Goal: Task Accomplishment & Management: Complete application form

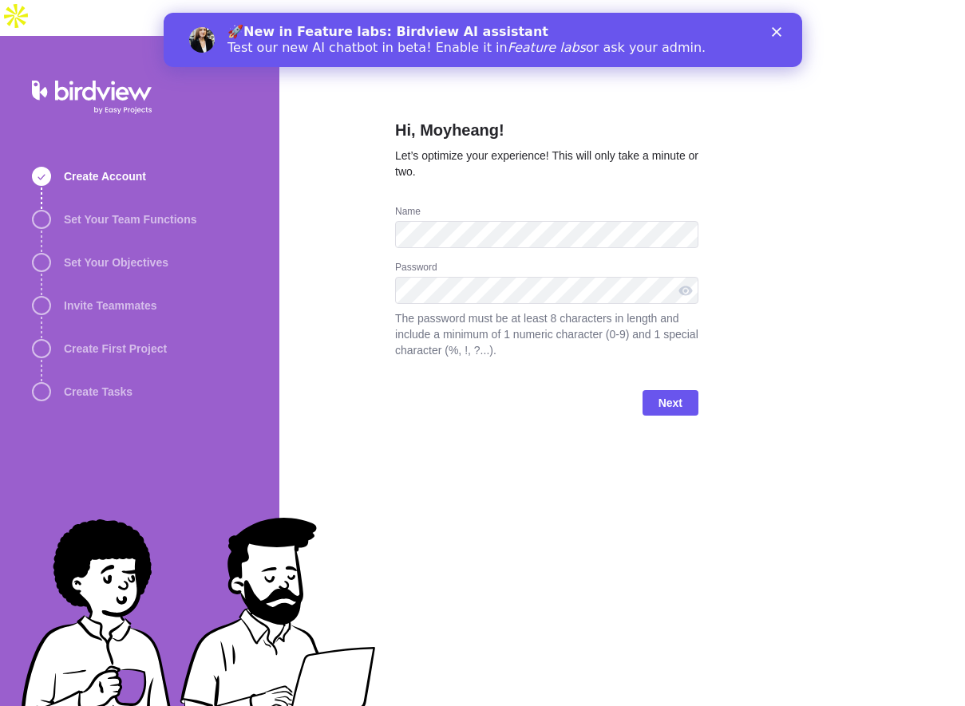
click at [756, 204] on div "Hi, Moyheang! Let’s optimize your experience! This will only take a minute or t…" at bounding box center [621, 389] width 685 height 706
click at [665, 393] on span "Next" at bounding box center [670, 402] width 24 height 19
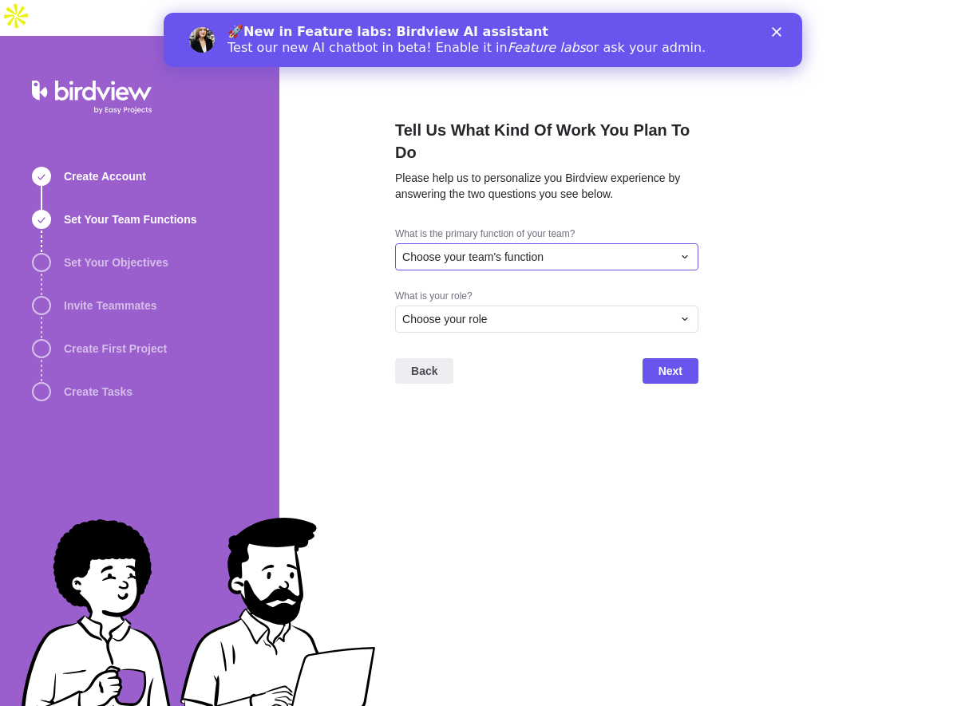
click at [628, 243] on div "Choose your team's function" at bounding box center [546, 256] width 303 height 27
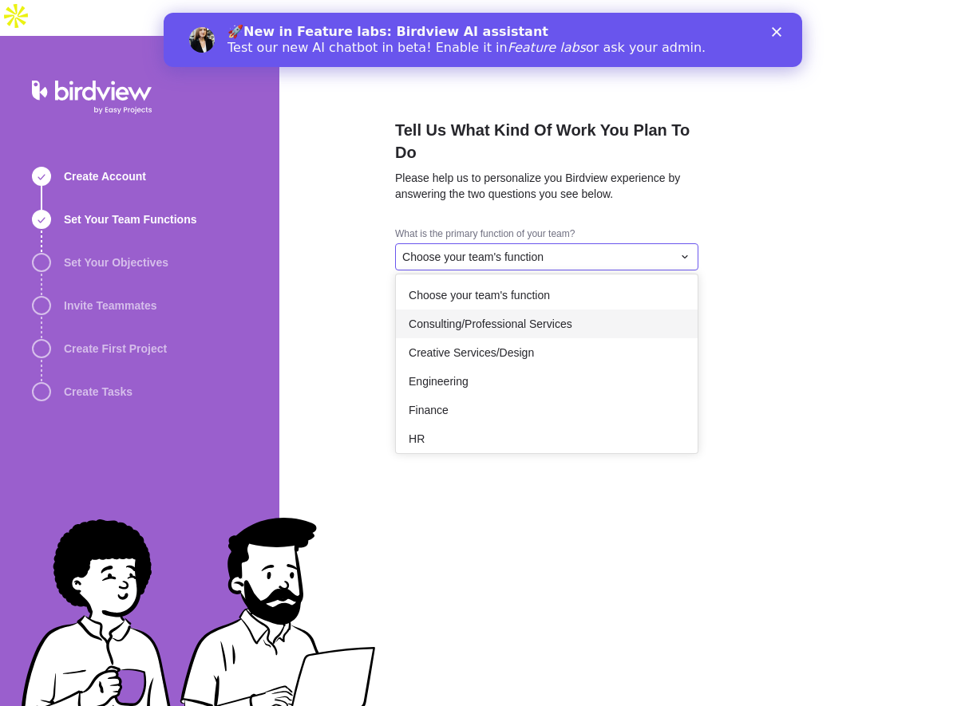
click at [571, 316] on span "Consulting/Professional Services" at bounding box center [490, 324] width 164 height 16
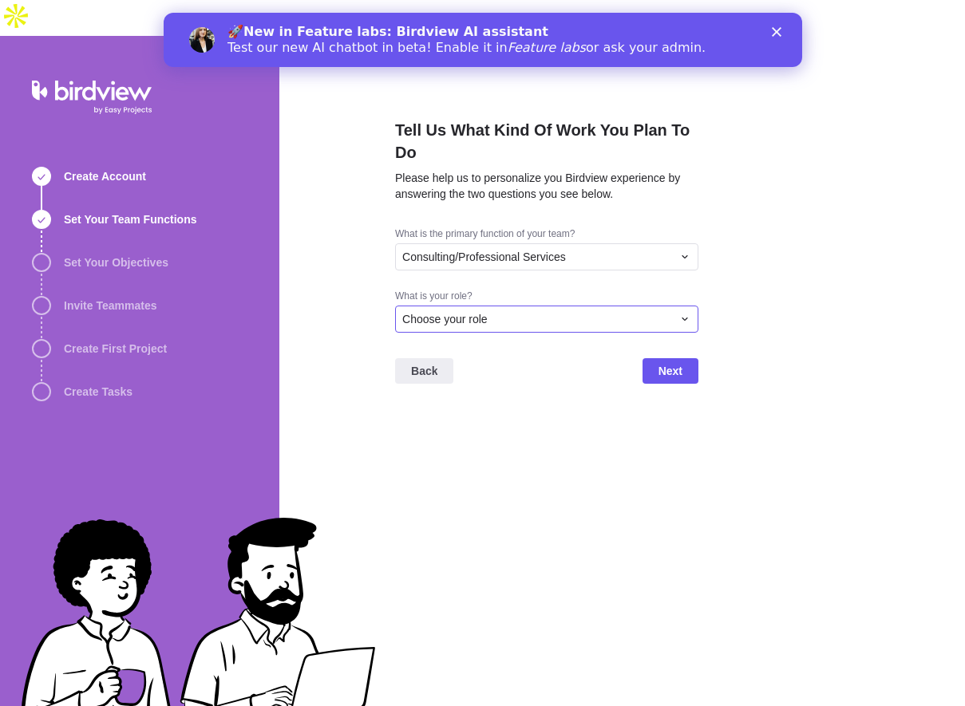
click at [498, 311] on div "Choose your role" at bounding box center [537, 319] width 270 height 16
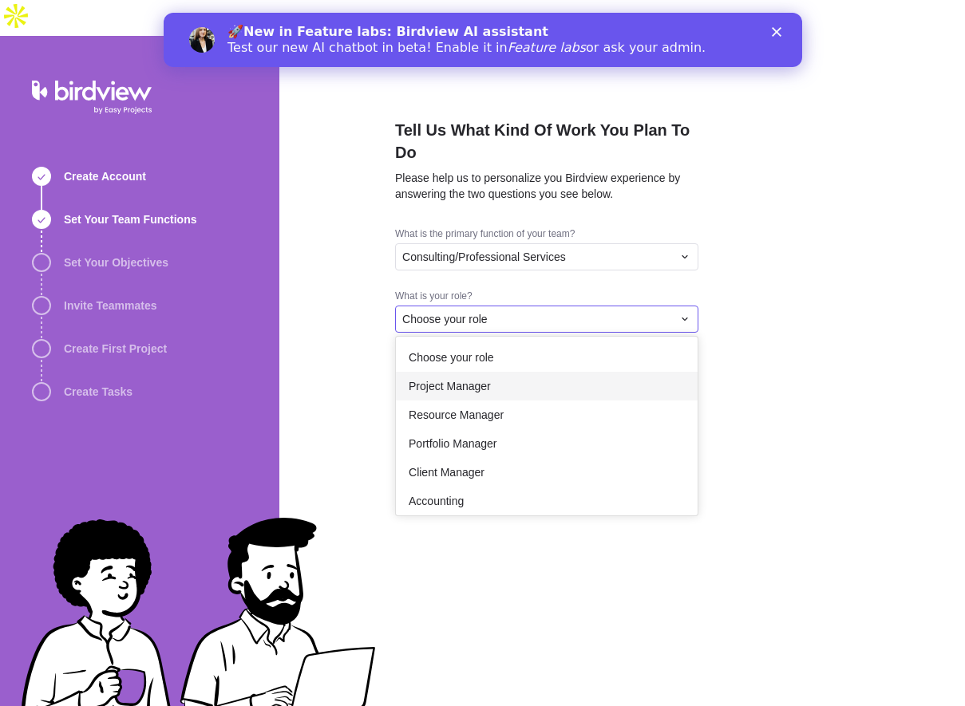
click at [515, 372] on div "Project Manager" at bounding box center [547, 386] width 302 height 29
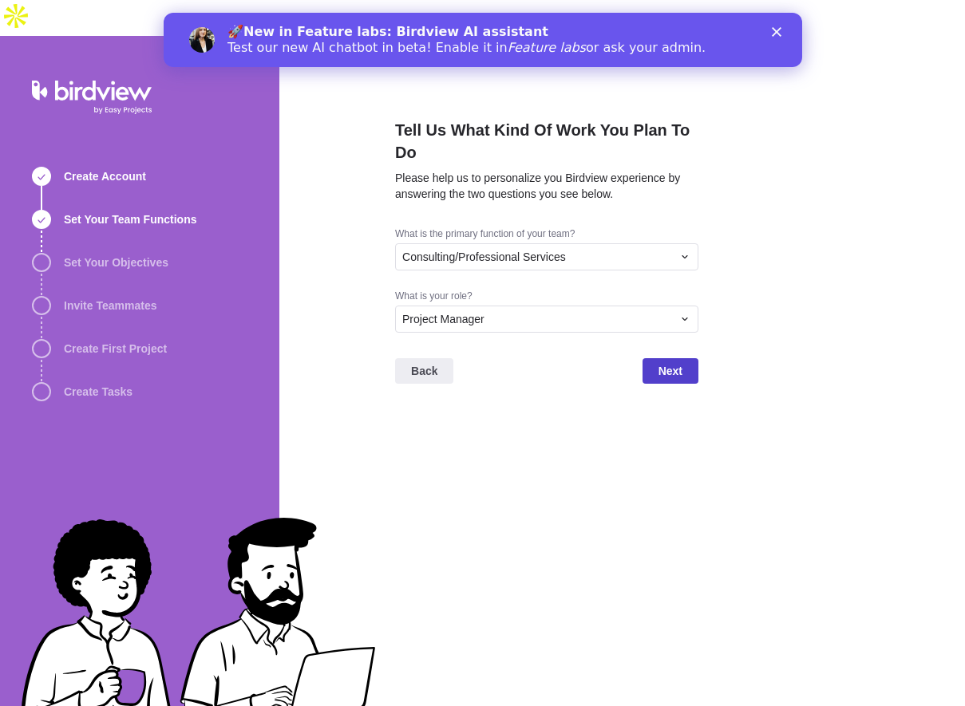
click at [681, 361] on span "Next" at bounding box center [670, 370] width 24 height 19
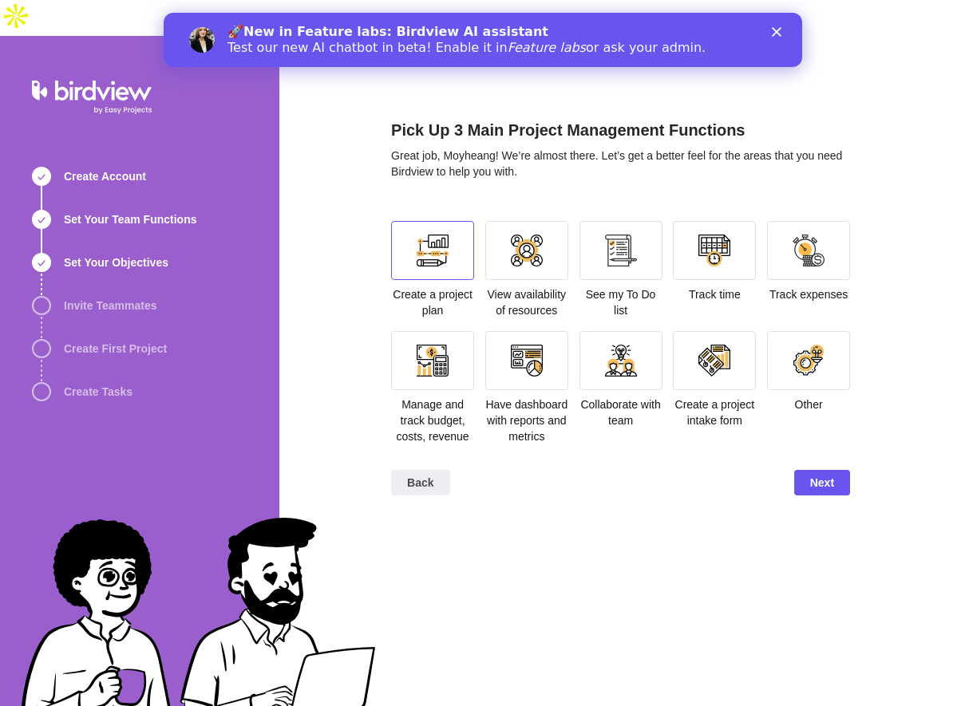
click at [442, 235] on div at bounding box center [432, 251] width 32 height 32
click at [616, 235] on div at bounding box center [621, 251] width 32 height 32
click at [704, 235] on div at bounding box center [714, 251] width 32 height 32
click at [606, 235] on div at bounding box center [621, 251] width 32 height 32
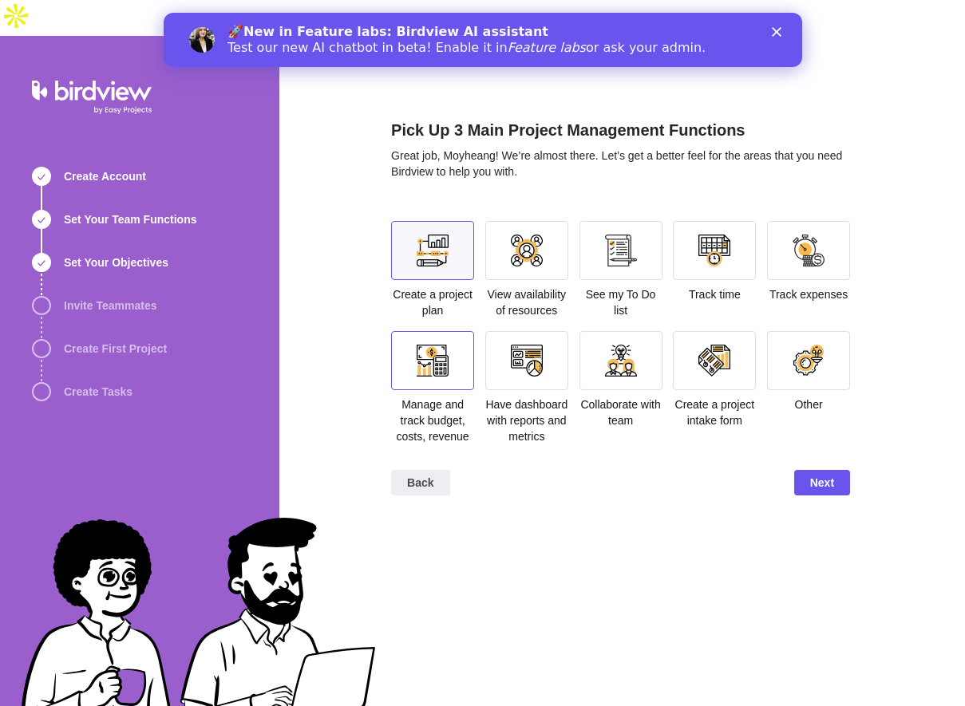
click at [412, 348] on div at bounding box center [432, 360] width 83 height 59
click at [538, 345] on div at bounding box center [527, 361] width 32 height 32
click at [810, 473] on span "Next" at bounding box center [822, 482] width 24 height 19
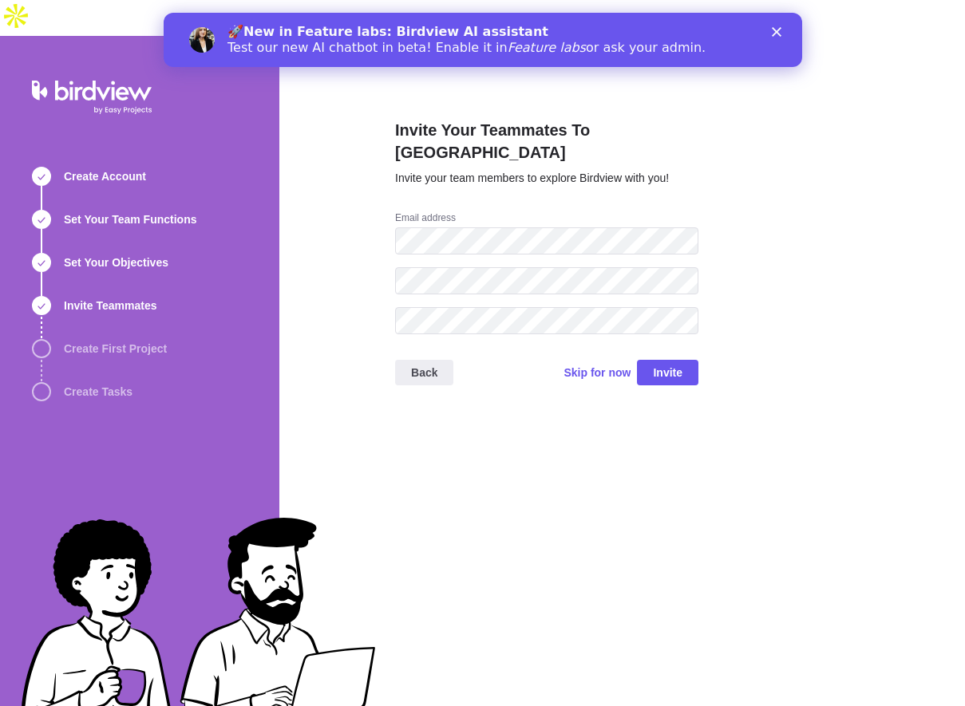
click at [596, 347] on div "Back Skip for now Invite" at bounding box center [546, 379] width 303 height 64
click at [596, 365] on span "Skip for now" at bounding box center [596, 373] width 67 height 16
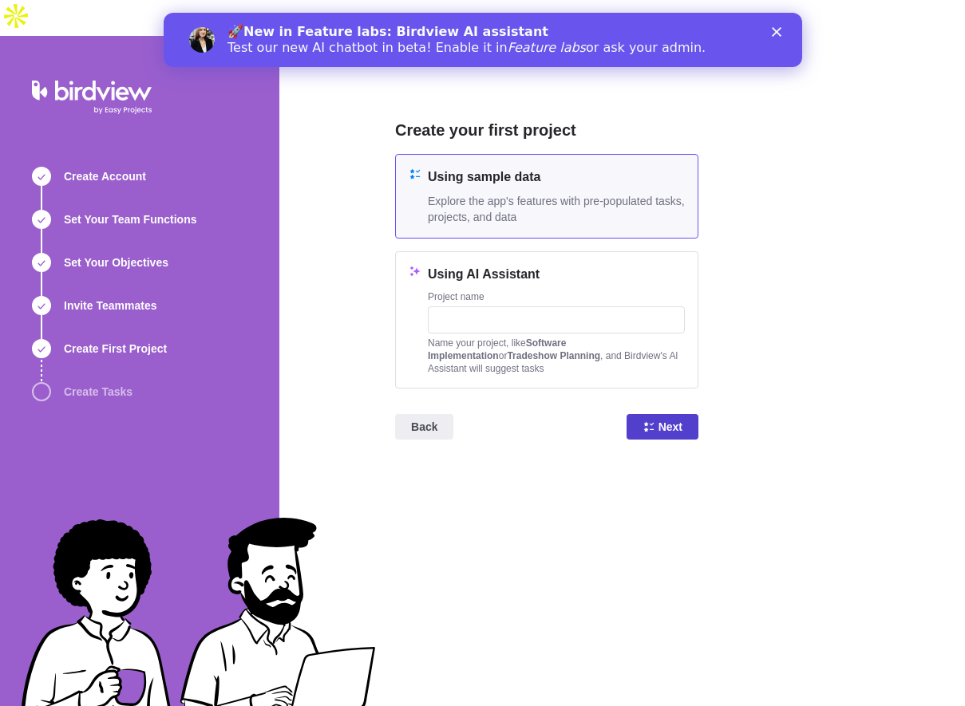
click at [677, 417] on span "Next" at bounding box center [670, 426] width 24 height 19
click at [776, 32] on polygon "Close" at bounding box center [776, 32] width 10 height 10
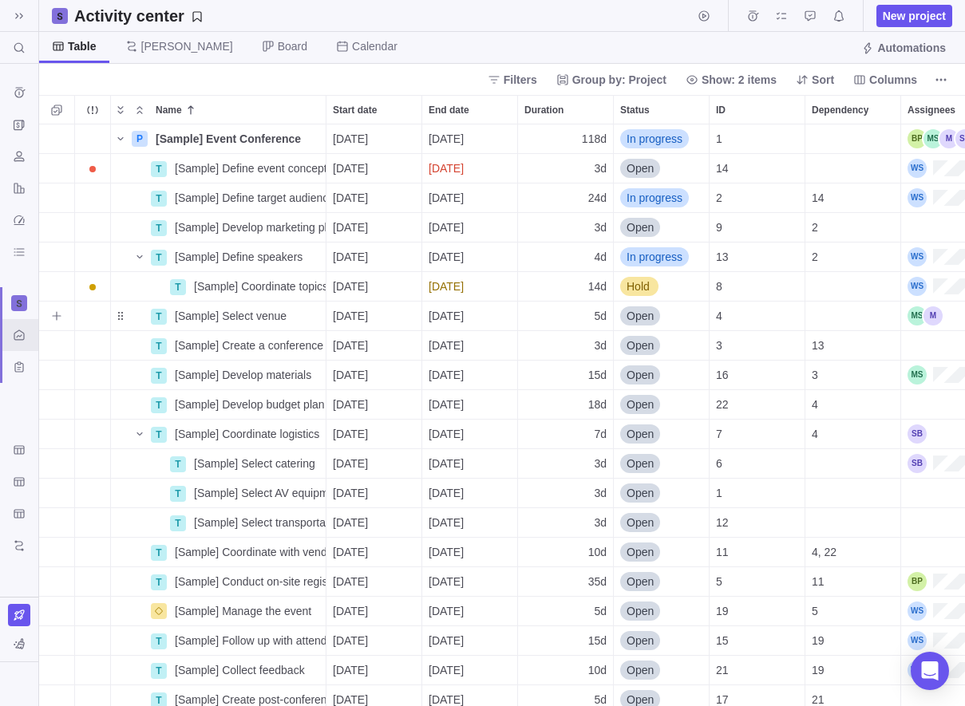
scroll to position [582, 925]
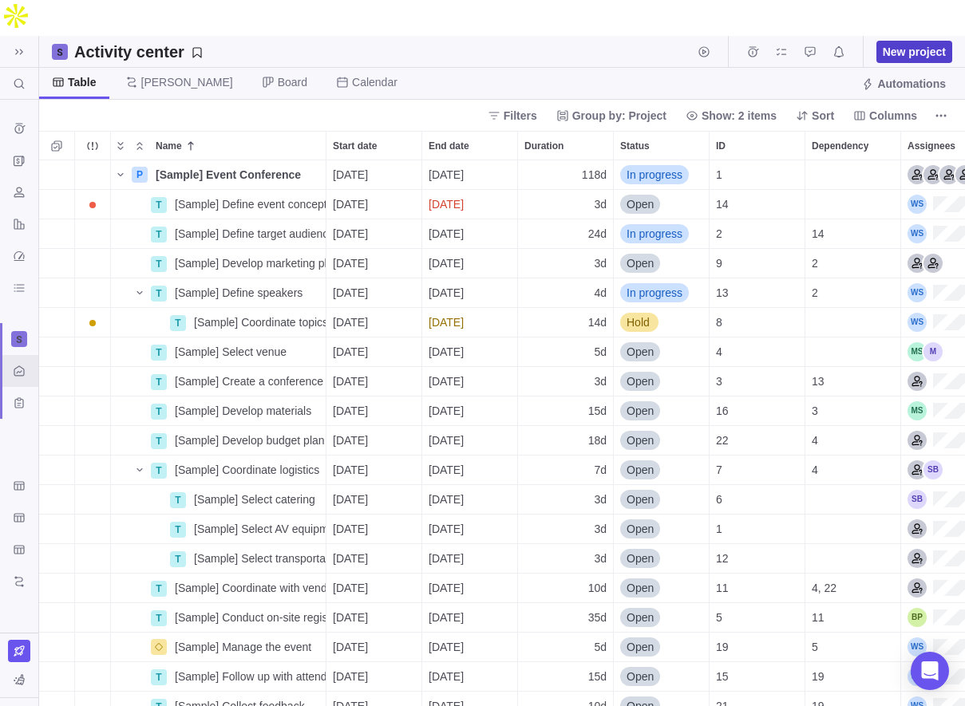
click at [933, 44] on span "New project" at bounding box center [913, 52] width 63 height 16
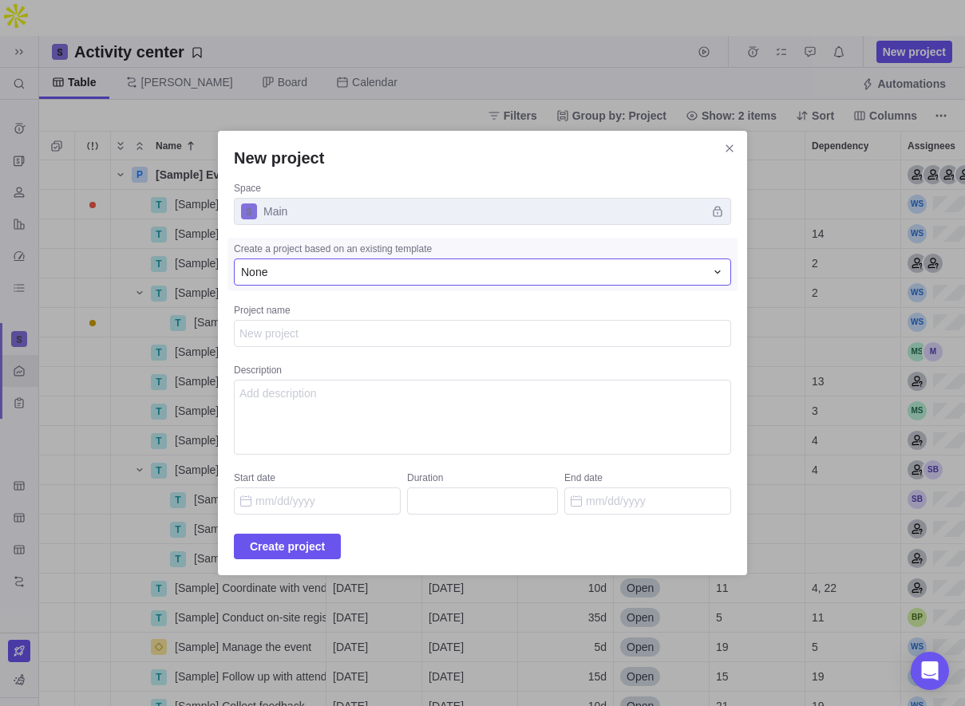
click at [357, 274] on div "None" at bounding box center [473, 272] width 464 height 16
click at [435, 194] on div "New project Space Main Create a project based on an existing template None None…" at bounding box center [482, 353] width 965 height 706
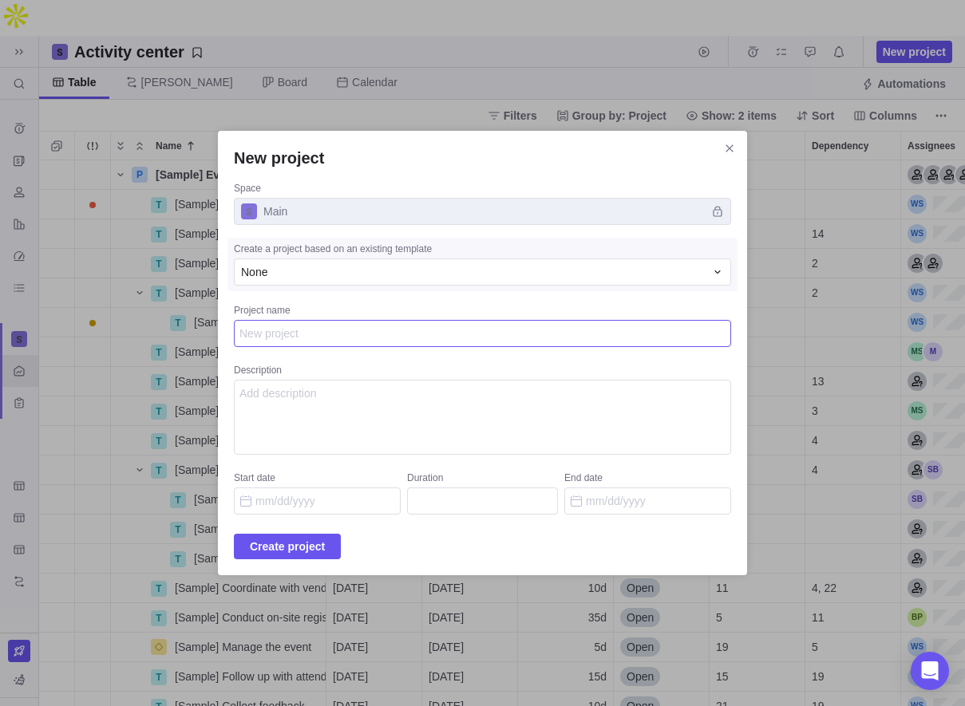
click at [322, 341] on textarea "Project name" at bounding box center [482, 333] width 497 height 27
type textarea "x"
type textarea "A"
type textarea "x"
type textarea "AB"
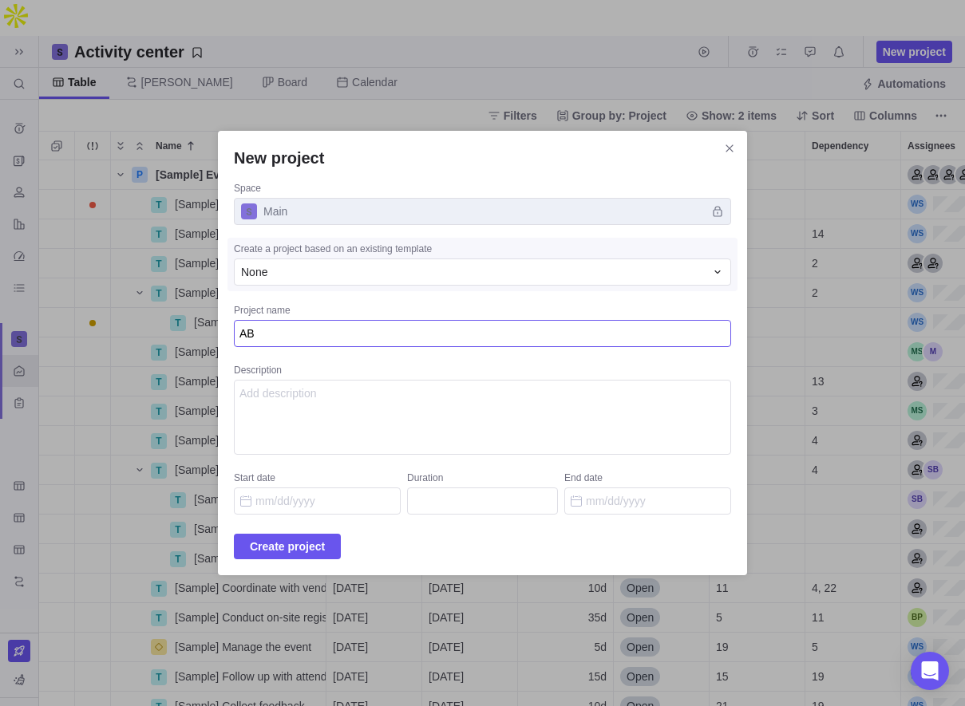
type textarea "x"
type textarea "ABV"
type textarea "x"
type textarea "AB"
type textarea "x"
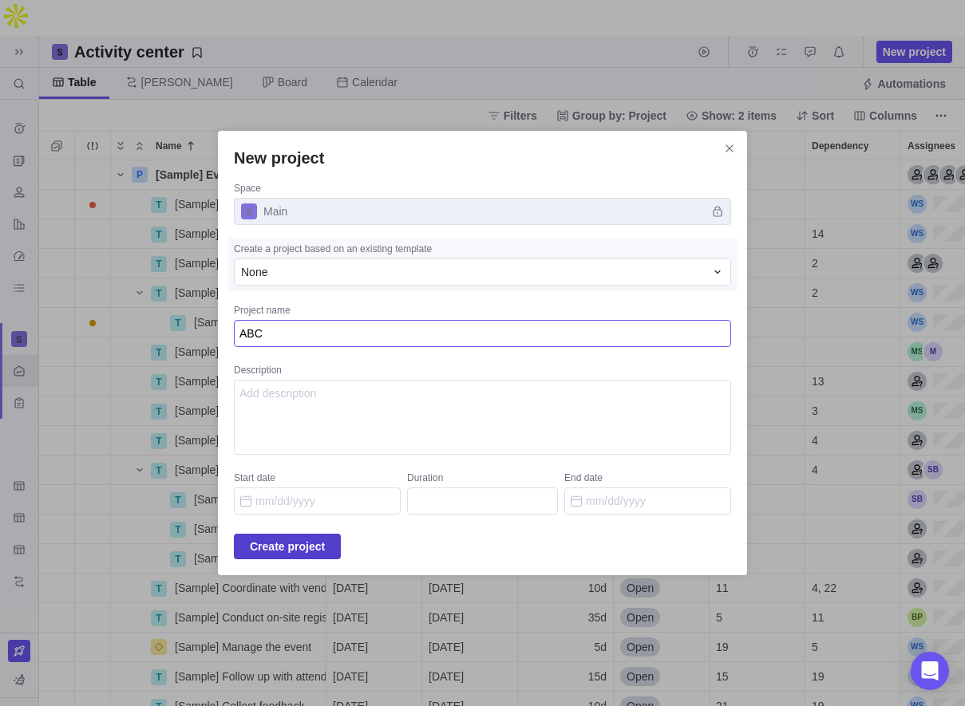
type textarea "ABC"
click at [312, 546] on span "Create project" at bounding box center [287, 546] width 75 height 19
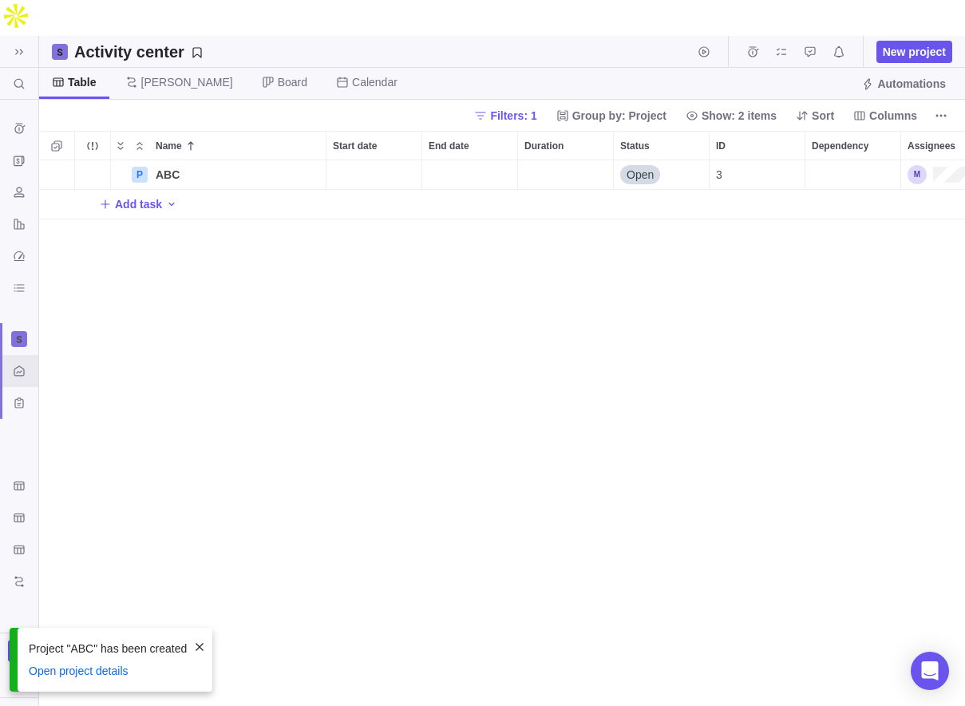
scroll to position [582, 925]
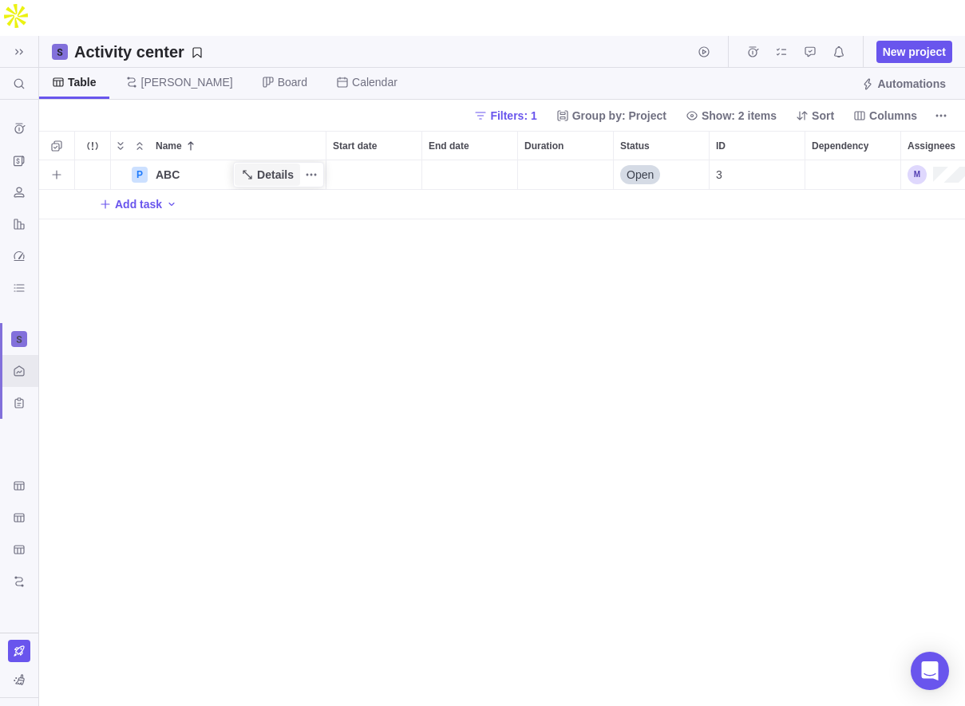
click at [274, 167] on span "Details" at bounding box center [275, 175] width 37 height 16
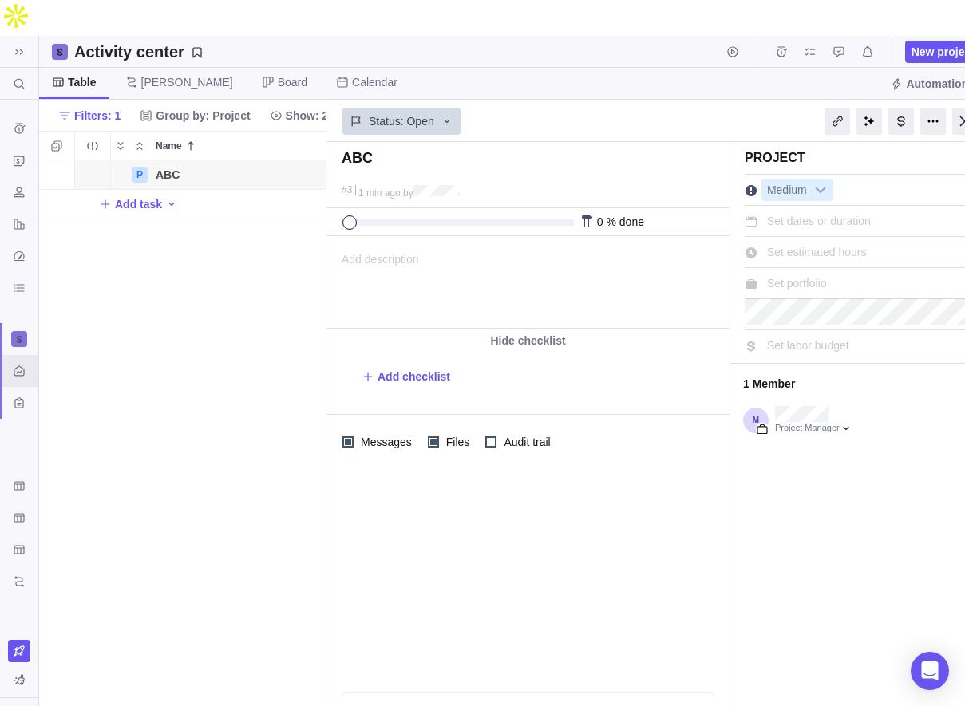
click at [819, 277] on span "Set portfolio" at bounding box center [797, 283] width 60 height 13
click at [766, 489] on div "ABC #3 1 min ago by Project was completed on its planned end date [DATE] due [D…" at bounding box center [659, 442] width 667 height 600
drag, startPoint x: 345, startPoint y: 183, endPoint x: 320, endPoint y: 183, distance: 24.7
click at [320, 183] on div "Activity center New project Table [PERSON_NAME] Board Calendar Automations Filt…" at bounding box center [516, 389] width 954 height 706
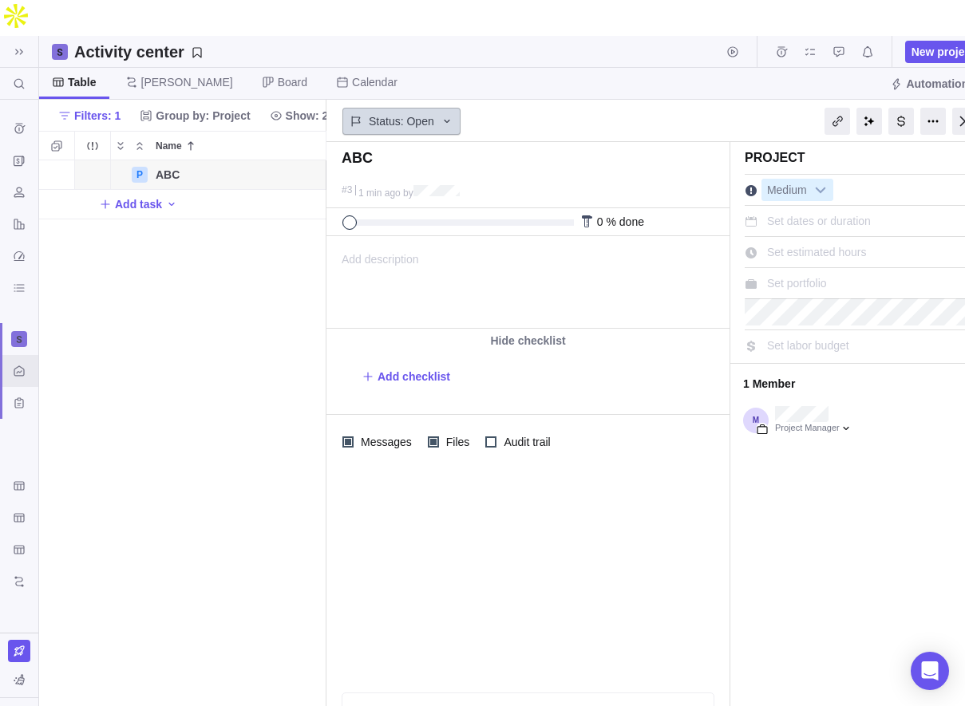
click at [449, 108] on div "Status: Open" at bounding box center [401, 121] width 118 height 27
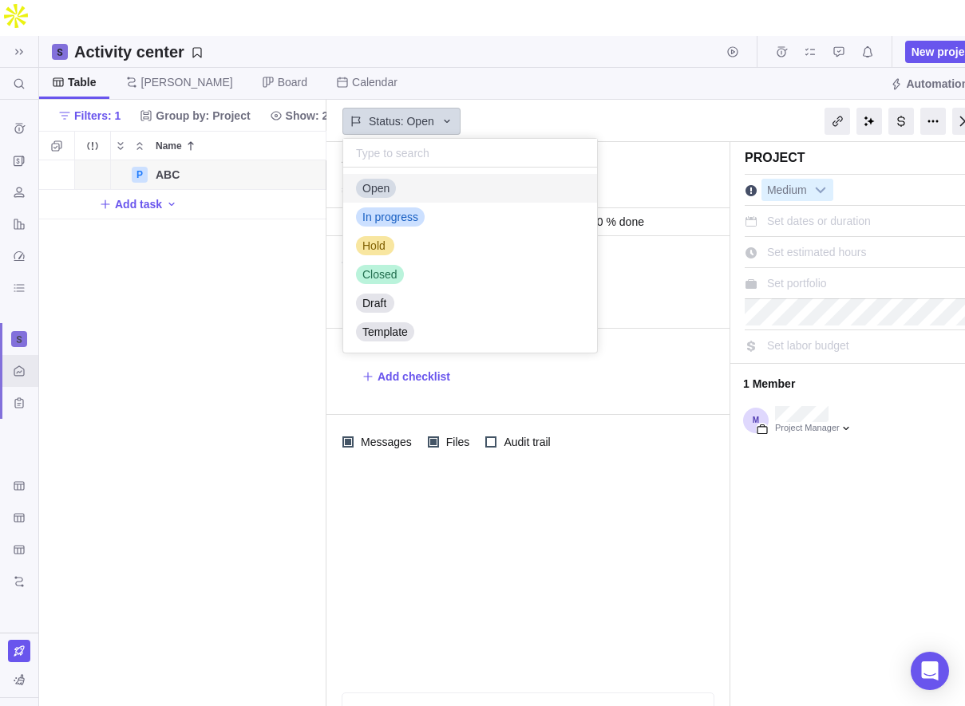
scroll to position [185, 254]
click at [449, 115] on icon at bounding box center [446, 121] width 13 height 13
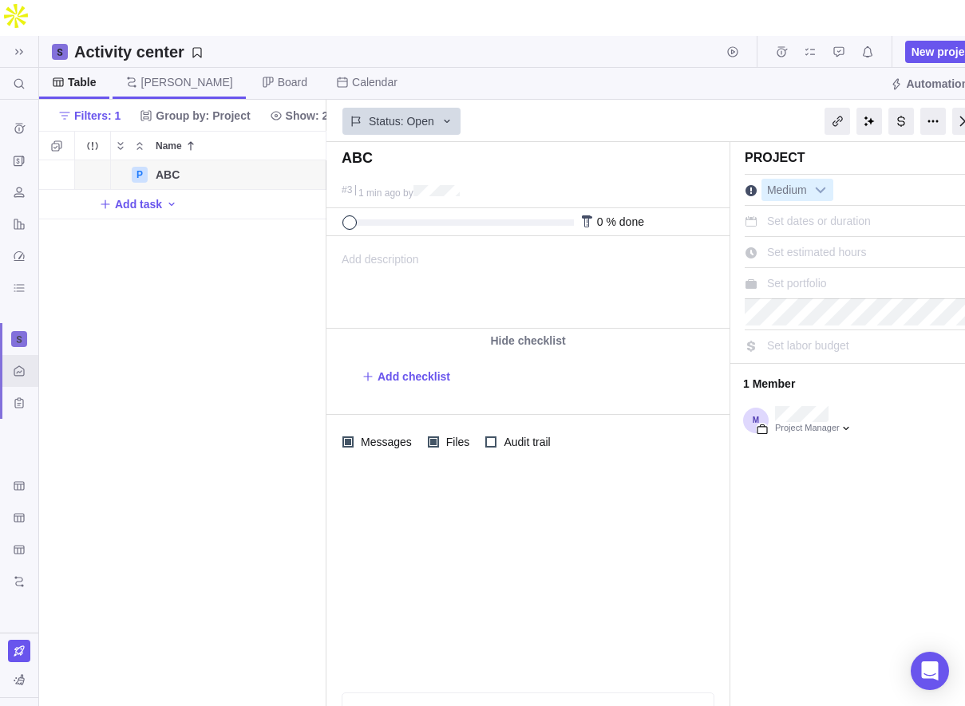
click at [159, 74] on span "[PERSON_NAME]" at bounding box center [187, 82] width 92 height 16
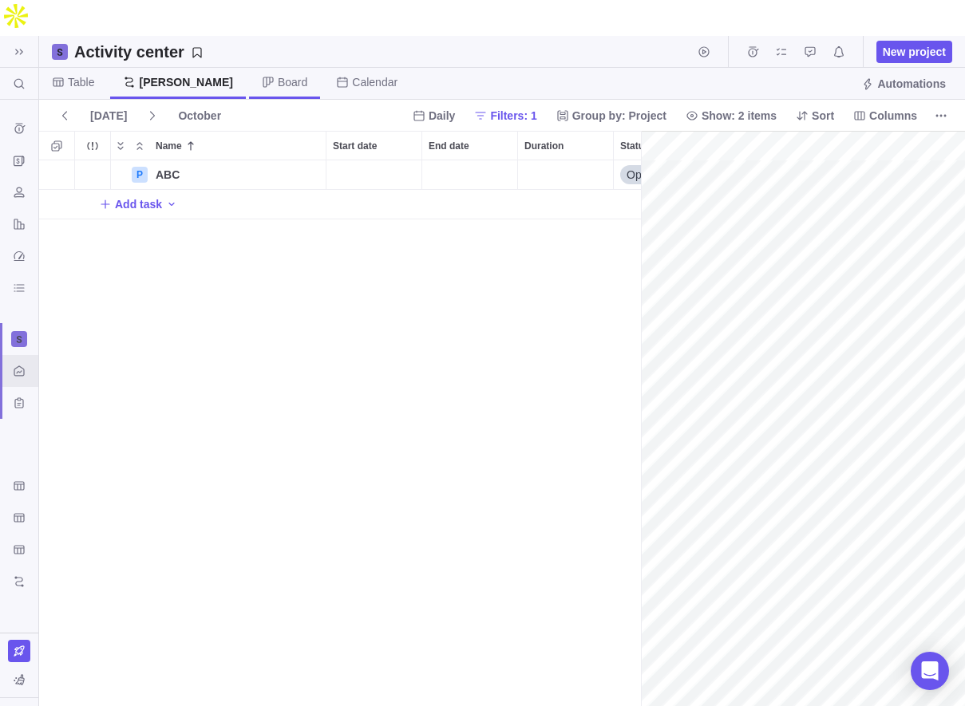
scroll to position [0, 132]
click at [278, 74] on span "Board" at bounding box center [293, 82] width 30 height 16
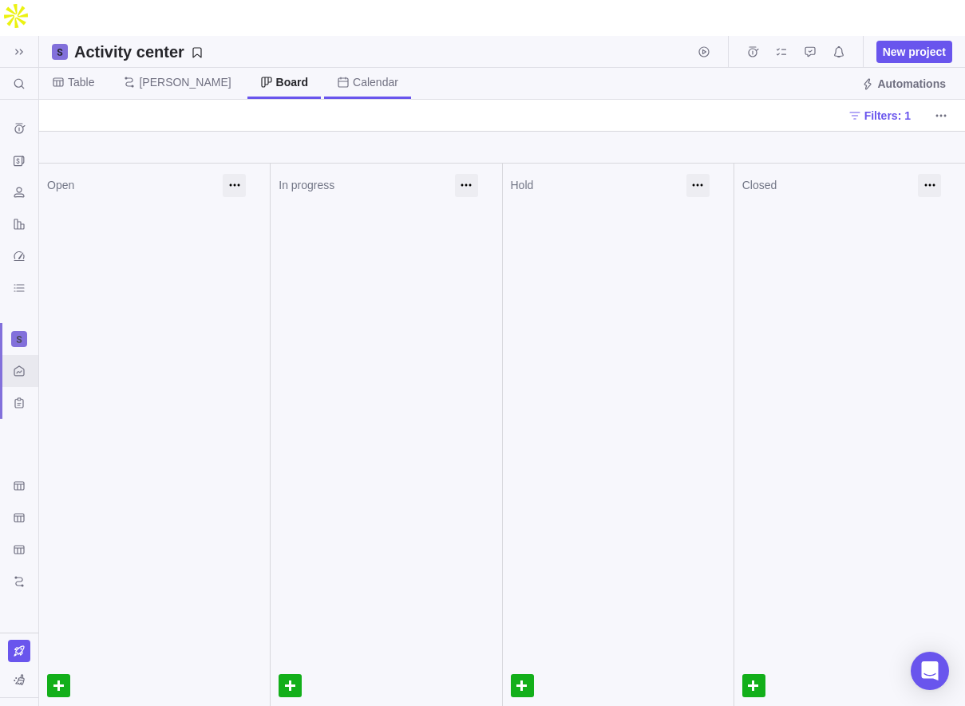
click at [324, 68] on span "Calendar" at bounding box center [367, 83] width 87 height 31
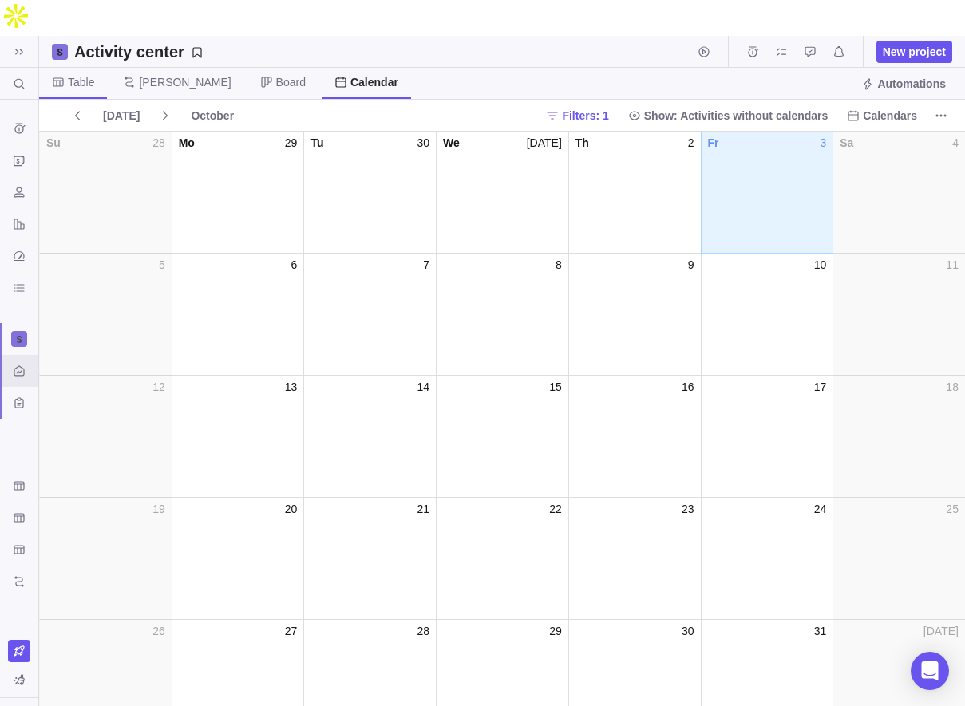
click at [87, 74] on span "Table" at bounding box center [81, 82] width 26 height 16
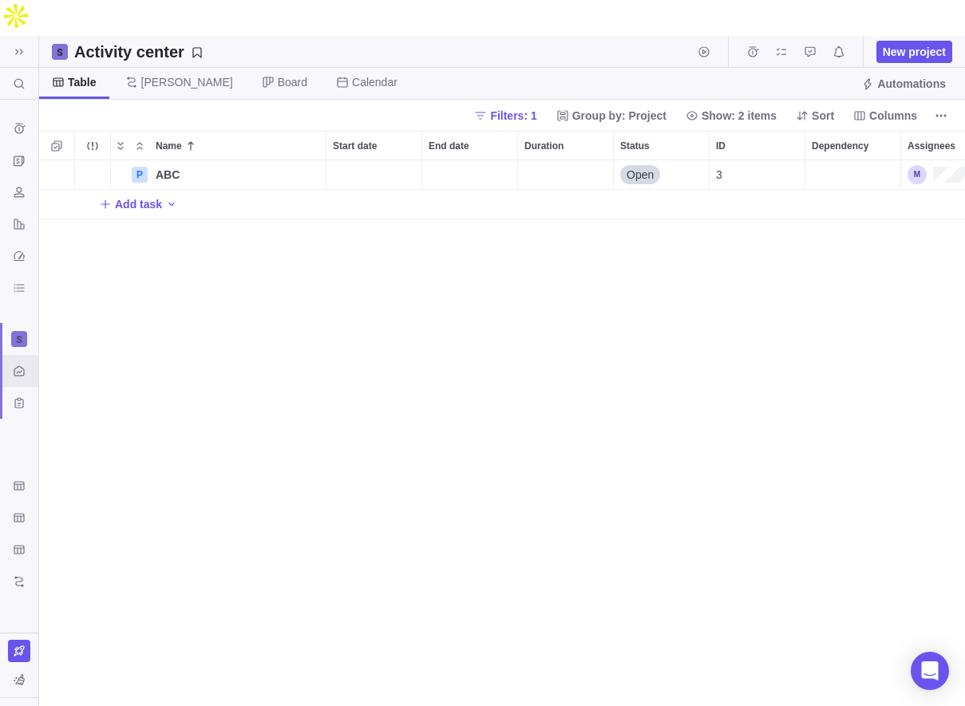
scroll to position [0, 96]
click at [657, 160] on div "3" at bounding box center [660, 174] width 95 height 29
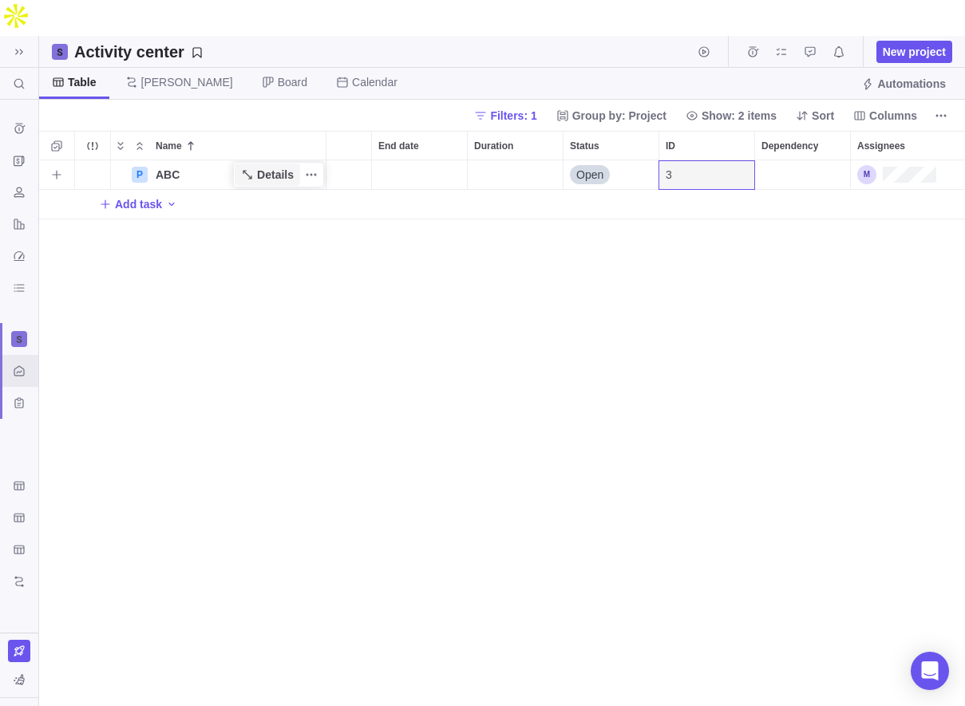
scroll to position [0, 0]
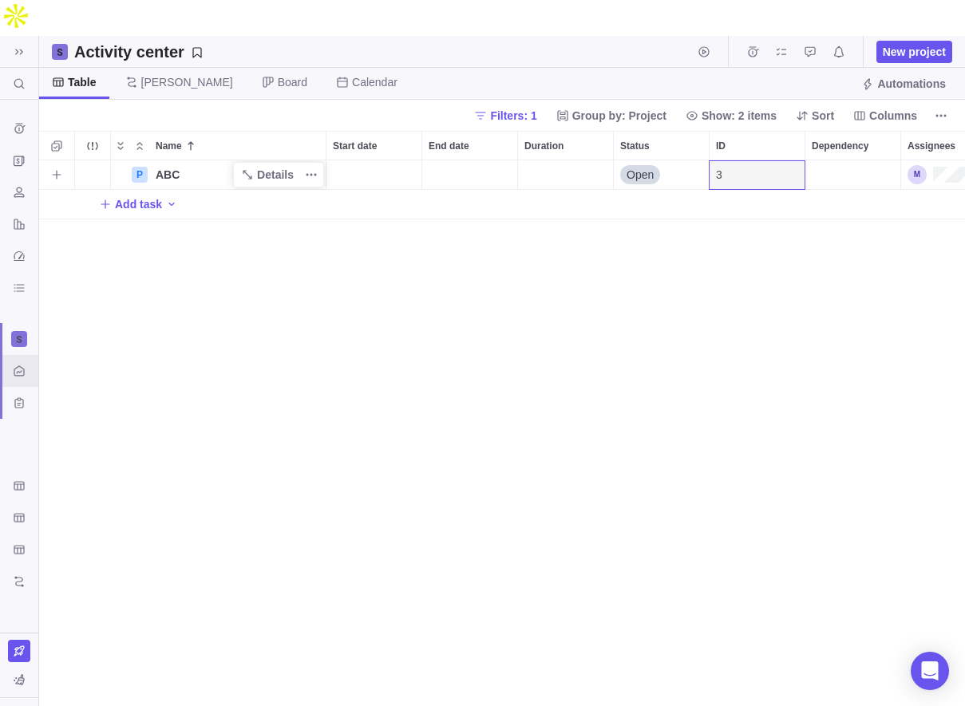
click at [159, 167] on span "ABC" at bounding box center [168, 175] width 24 height 16
click at [310, 160] on input "ABC" at bounding box center [237, 175] width 178 height 30
click at [308, 296] on div "P ABC Open 3 Add task" at bounding box center [501, 451] width 925 height 582
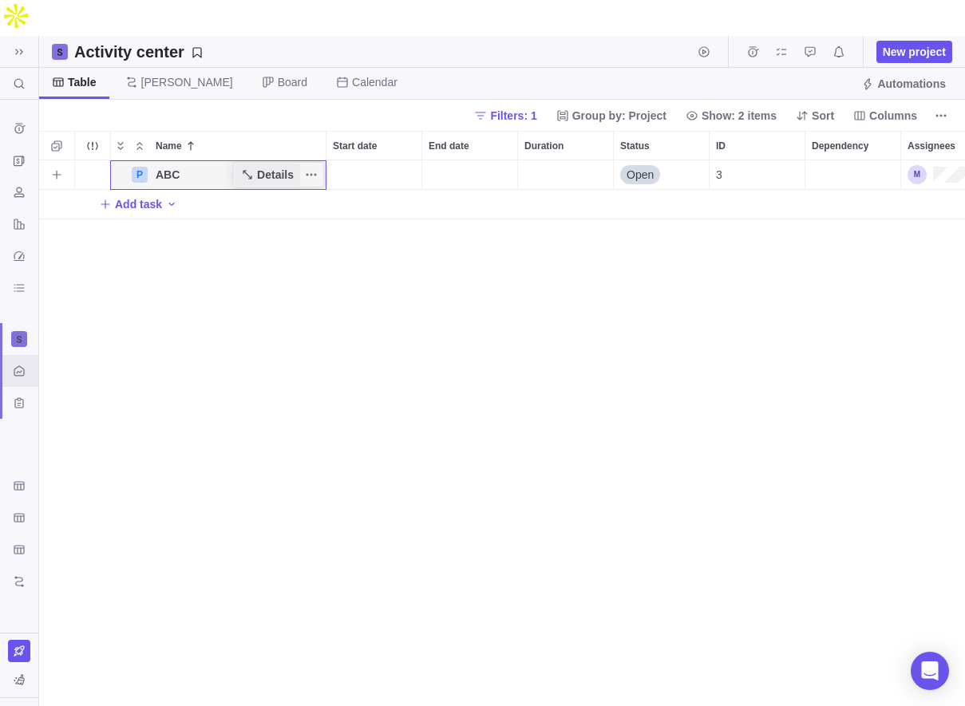
click at [241, 168] on icon "Name" at bounding box center [247, 174] width 13 height 13
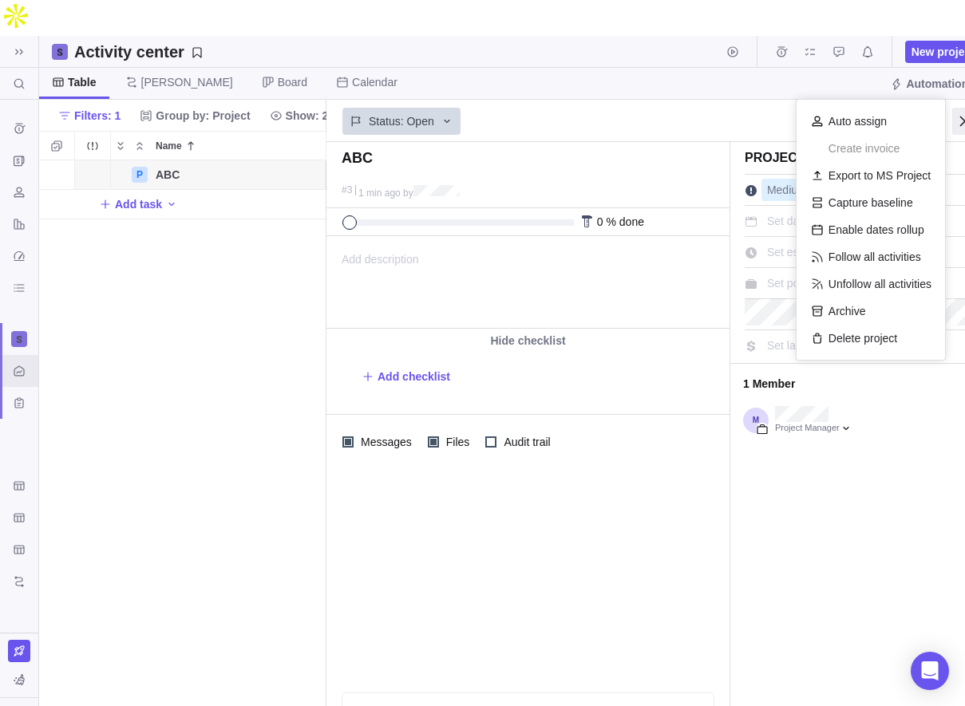
click at [937, 108] on div at bounding box center [933, 121] width 26 height 27
click at [805, 563] on div "Project Medium Set dates or duration Set estimated hours Set portfolio Set labo…" at bounding box center [861, 442] width 263 height 600
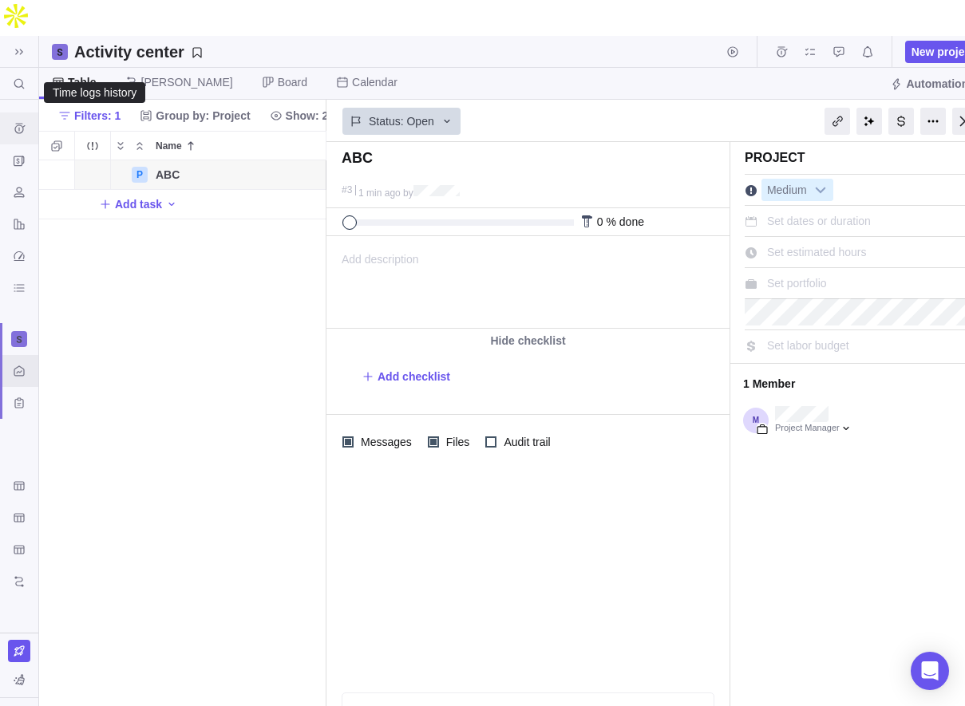
click at [22, 123] on icon "Time logs history" at bounding box center [19, 128] width 10 height 10
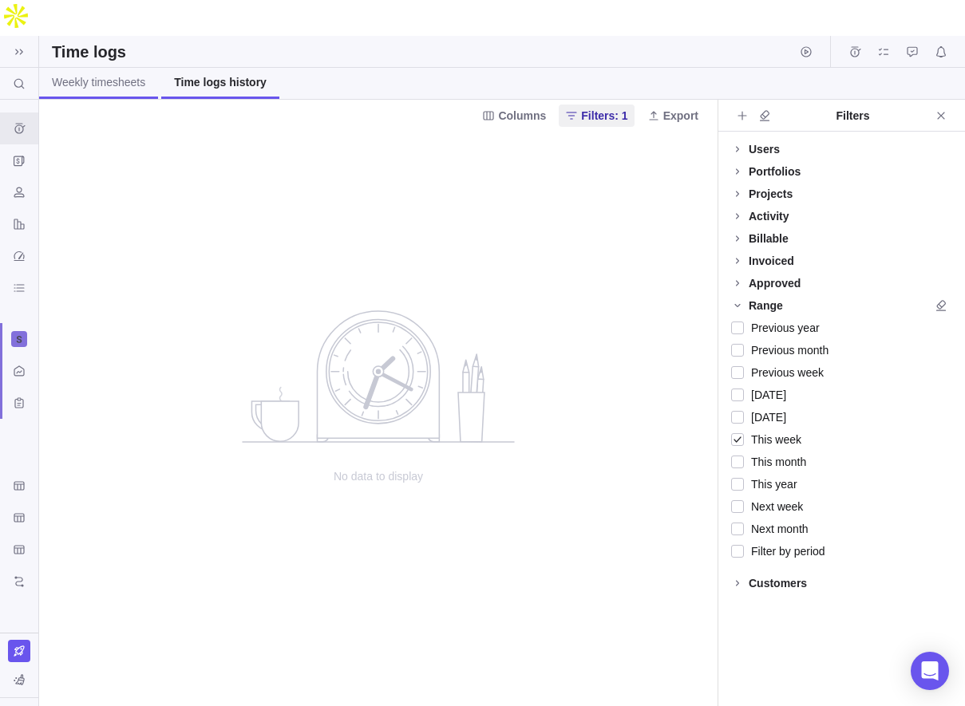
click at [92, 74] on span "Weekly timesheets" at bounding box center [98, 82] width 93 height 16
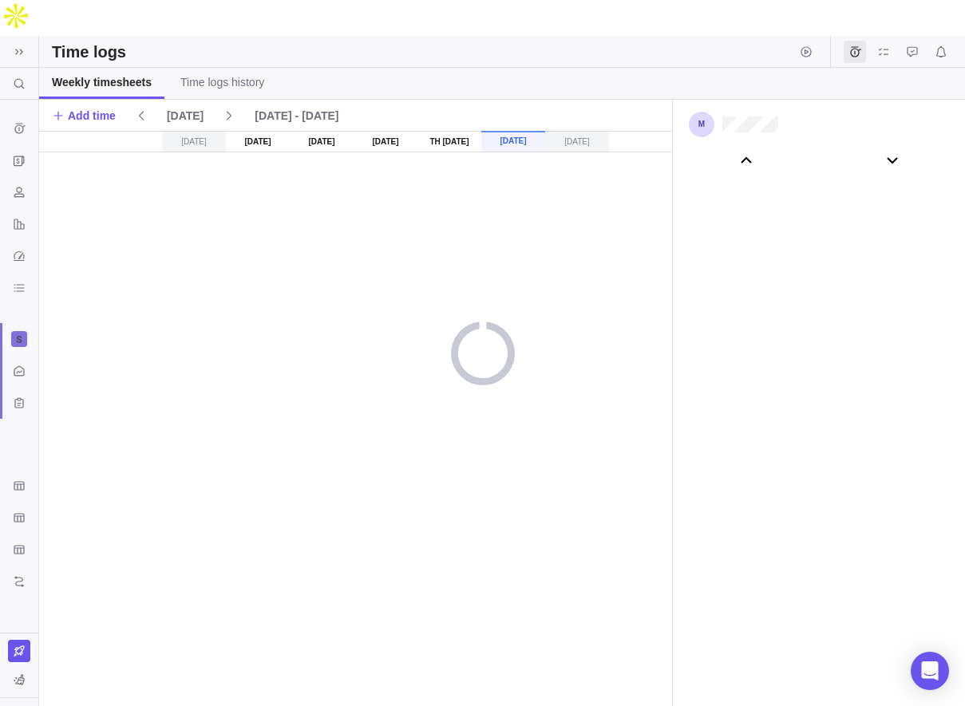
scroll to position [88930, 0]
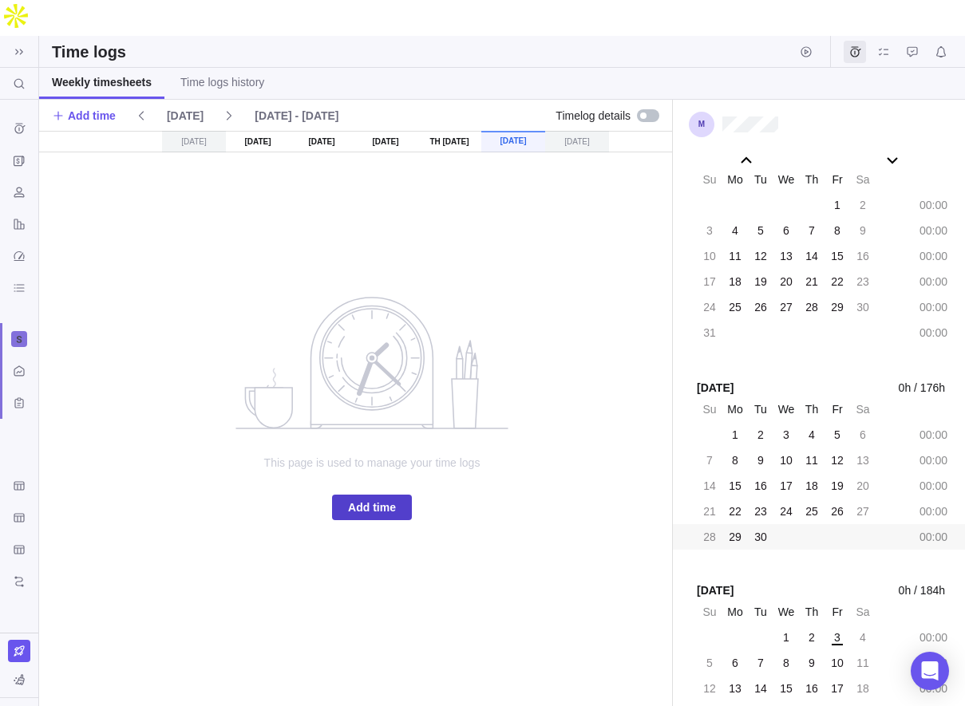
click at [376, 498] on span "Add time" at bounding box center [372, 507] width 48 height 19
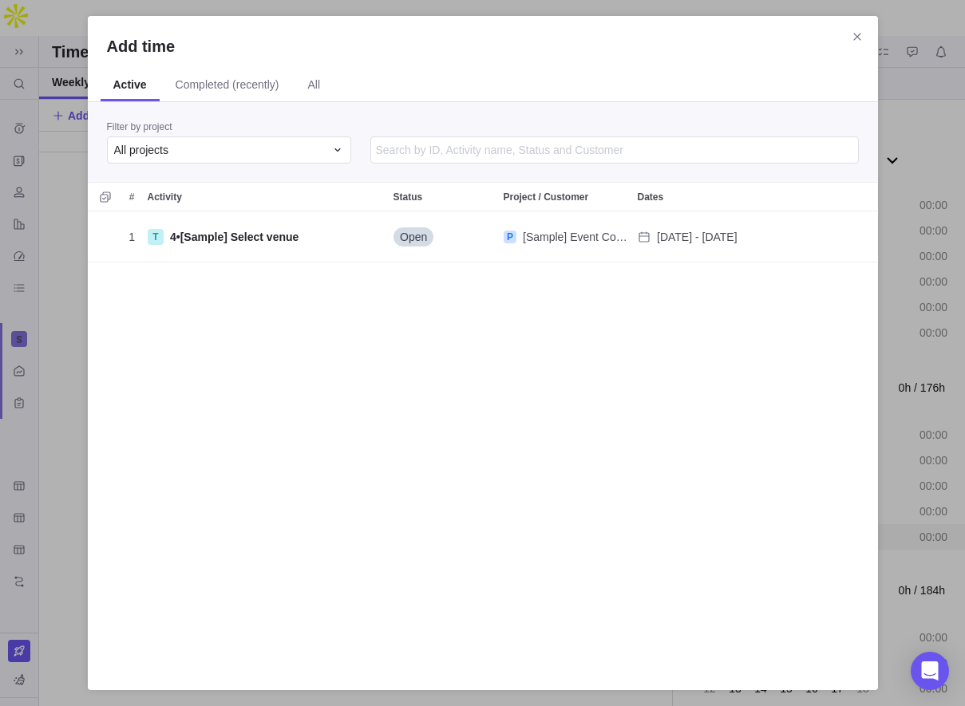
scroll to position [460, 790]
click at [254, 119] on div "Filter by project All projects" at bounding box center [483, 142] width 790 height 80
click at [239, 160] on div "All projects" at bounding box center [229, 149] width 244 height 27
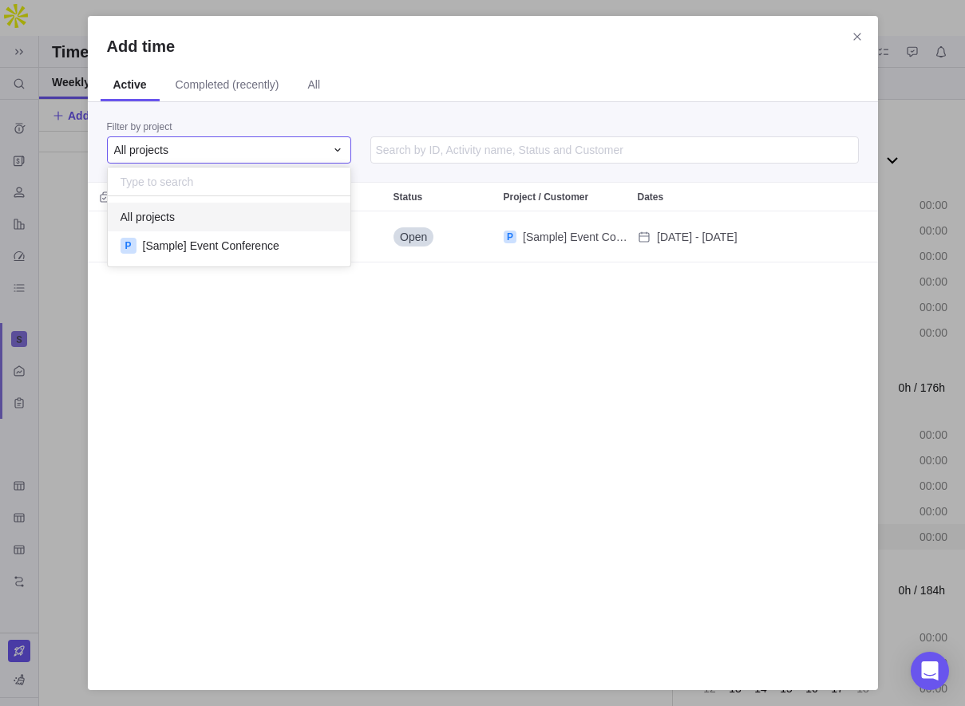
scroll to position [70, 243]
click at [412, 112] on div "Add time Active Completed (recently) All Filter by project All projects # Activ…" at bounding box center [482, 353] width 965 height 706
click at [220, 141] on div "All projects" at bounding box center [229, 149] width 244 height 27
click at [380, 74] on div "Add time Active Completed (recently) All Filter by project All projects # Activ…" at bounding box center [482, 353] width 965 height 706
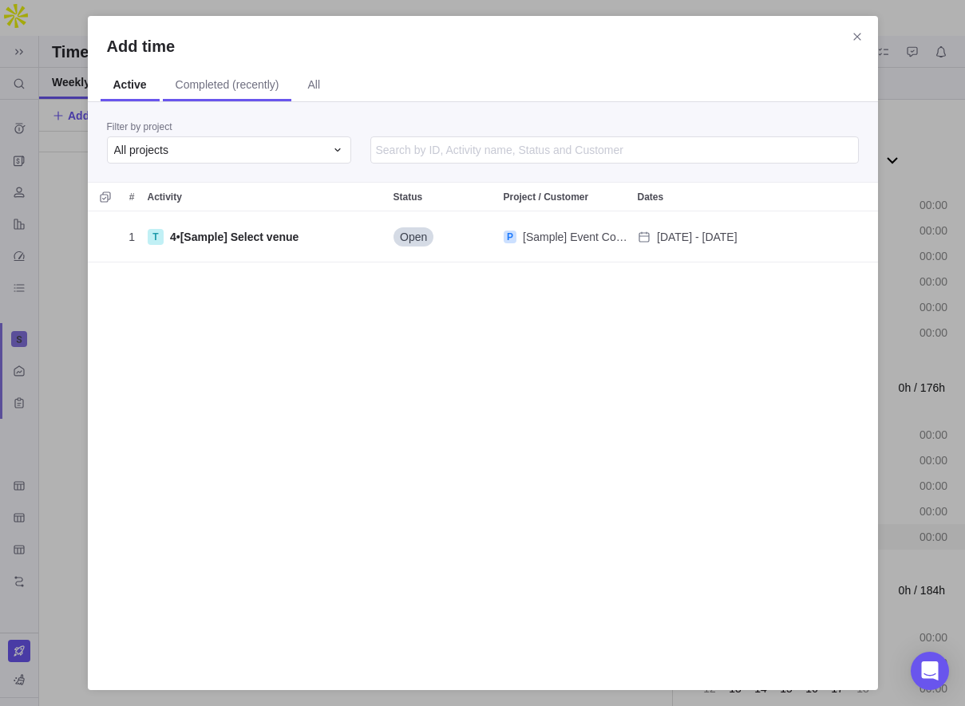
click at [235, 91] on span "Completed (recently)" at bounding box center [228, 85] width 104 height 16
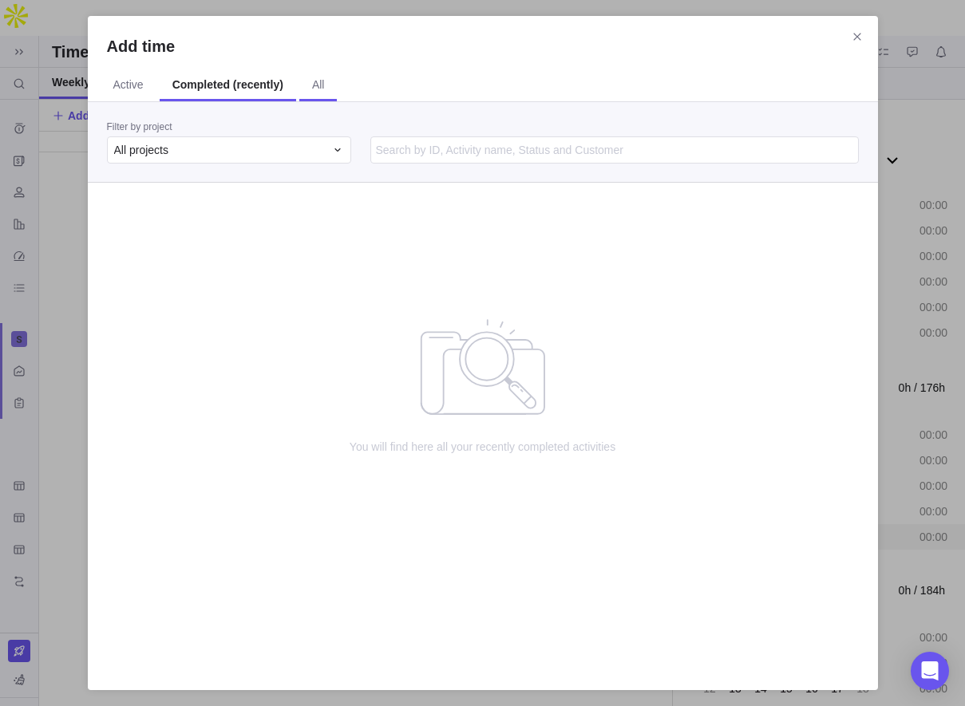
click at [337, 91] on span "All" at bounding box center [318, 85] width 38 height 31
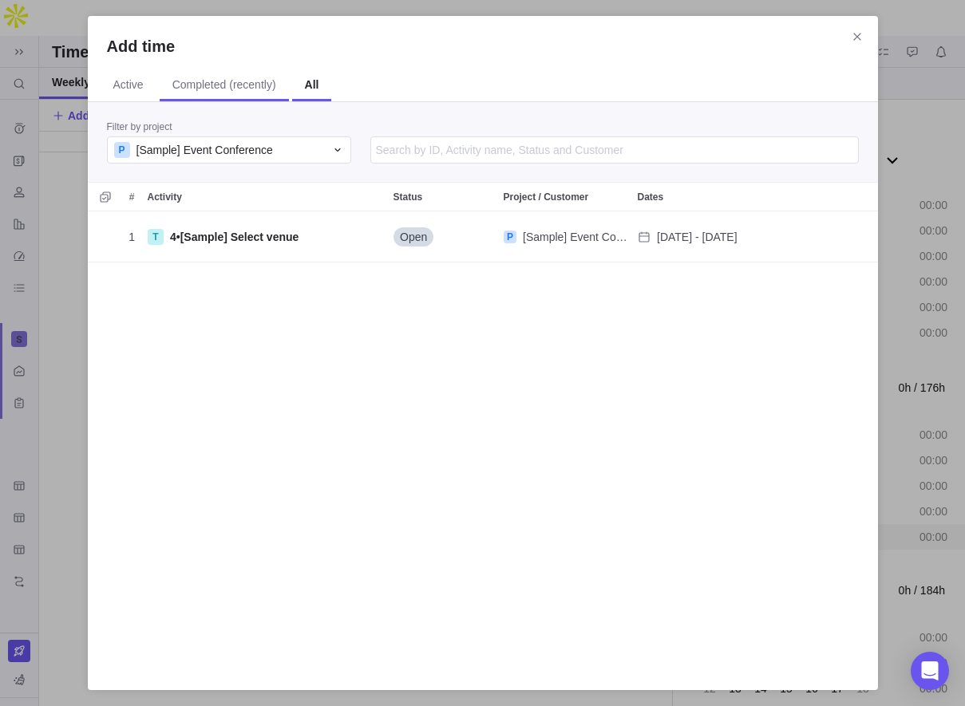
scroll to position [460, 790]
click at [140, 94] on span "Active" at bounding box center [129, 85] width 56 height 31
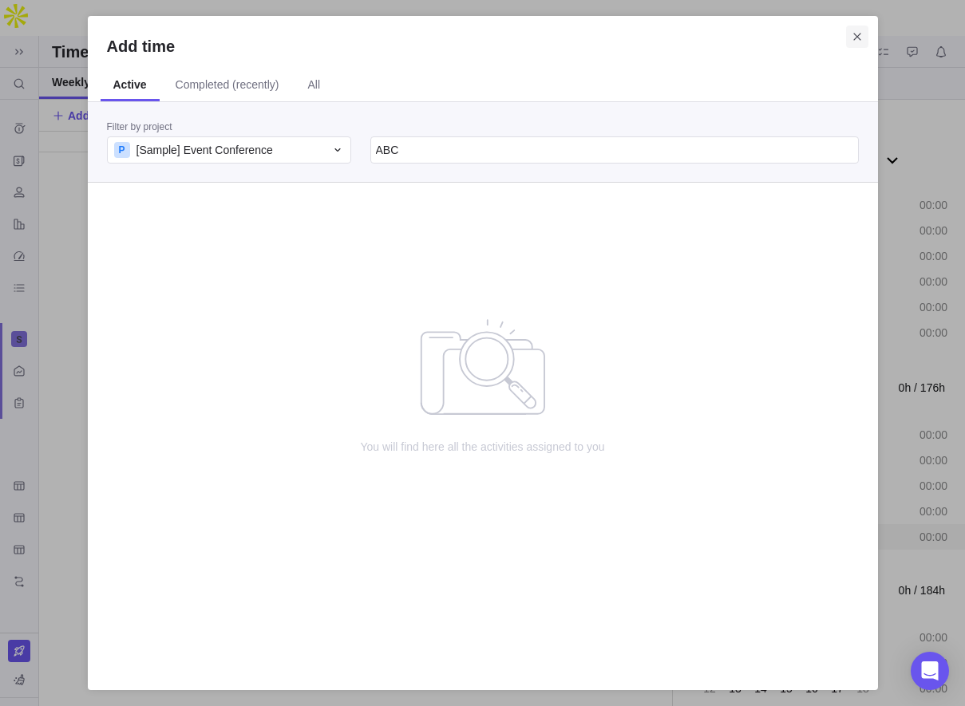
type input "ABC"
click at [856, 35] on icon "Close" at bounding box center [856, 36] width 13 height 13
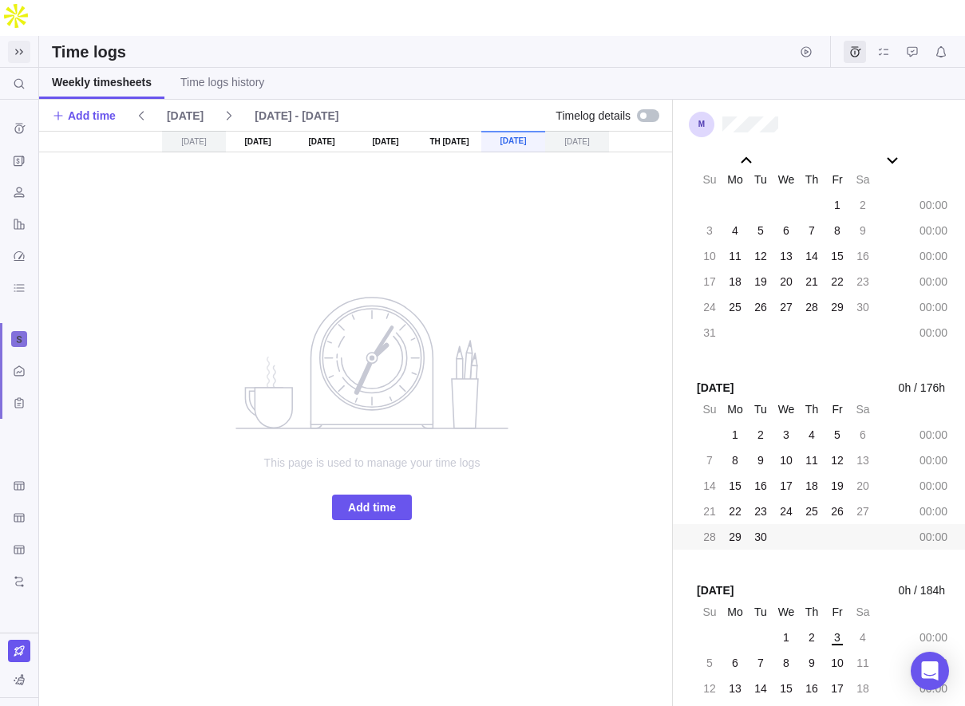
click at [22, 45] on icon at bounding box center [19, 51] width 13 height 13
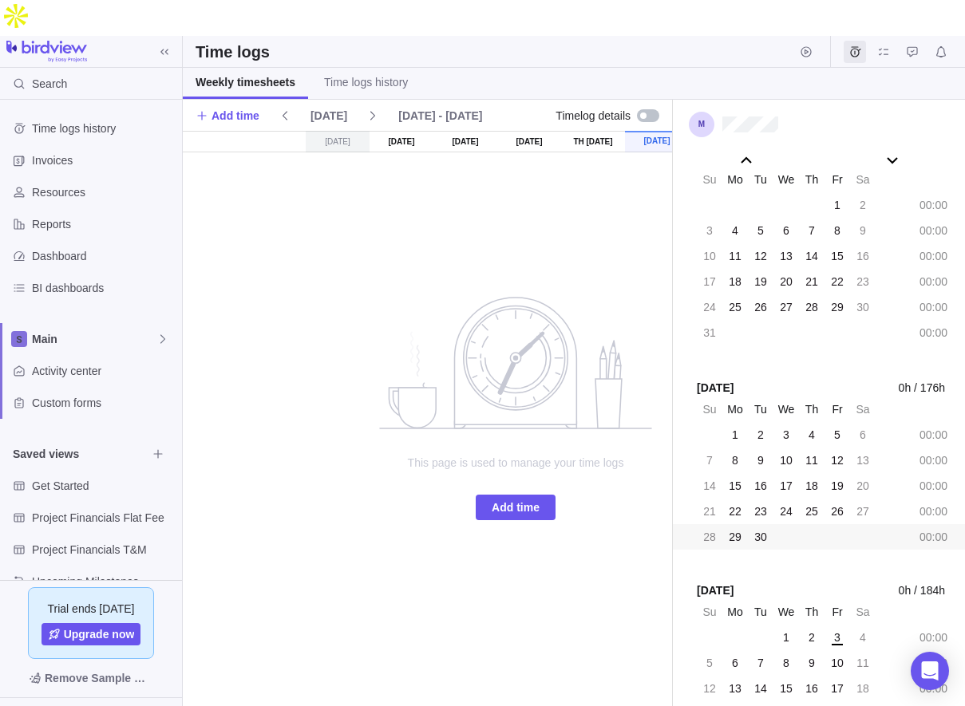
scroll to position [30, 0]
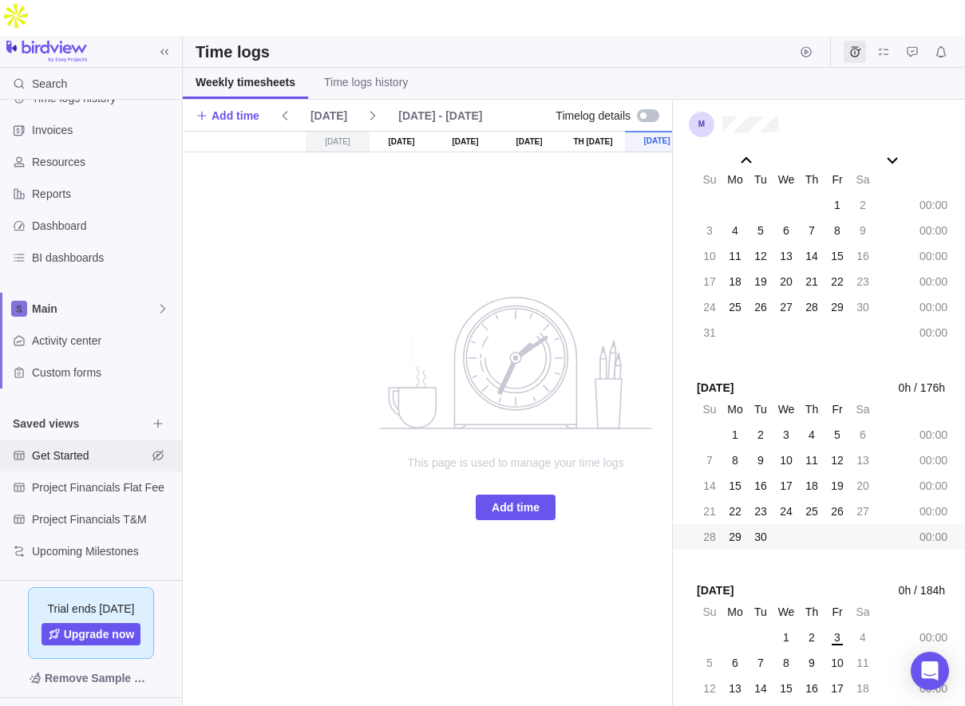
click at [81, 448] on span "Get Started" at bounding box center [89, 456] width 115 height 16
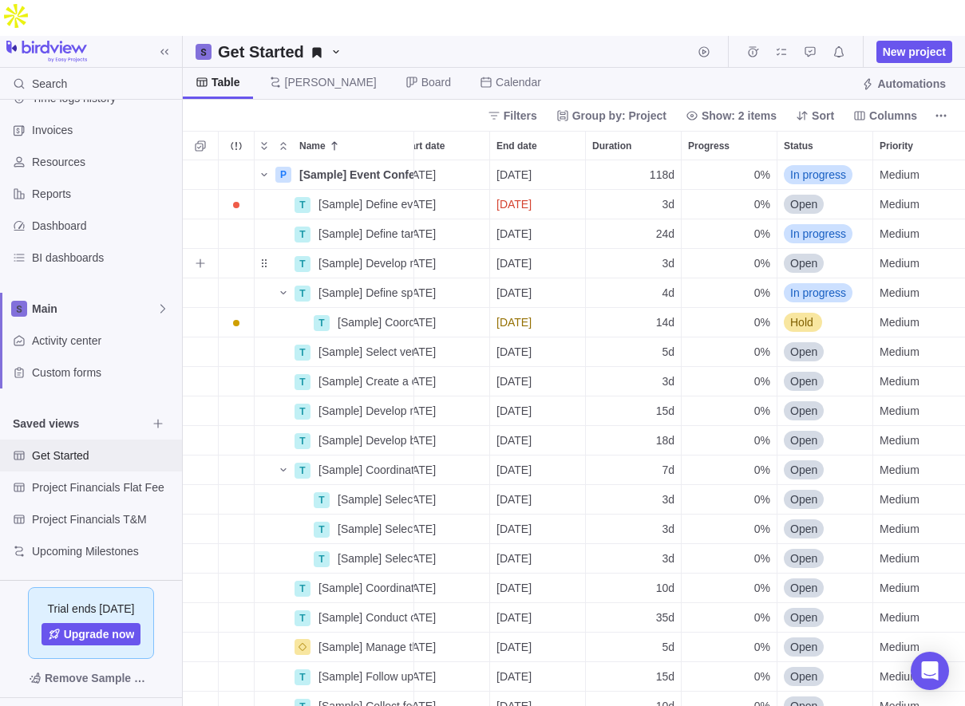
scroll to position [0, 52]
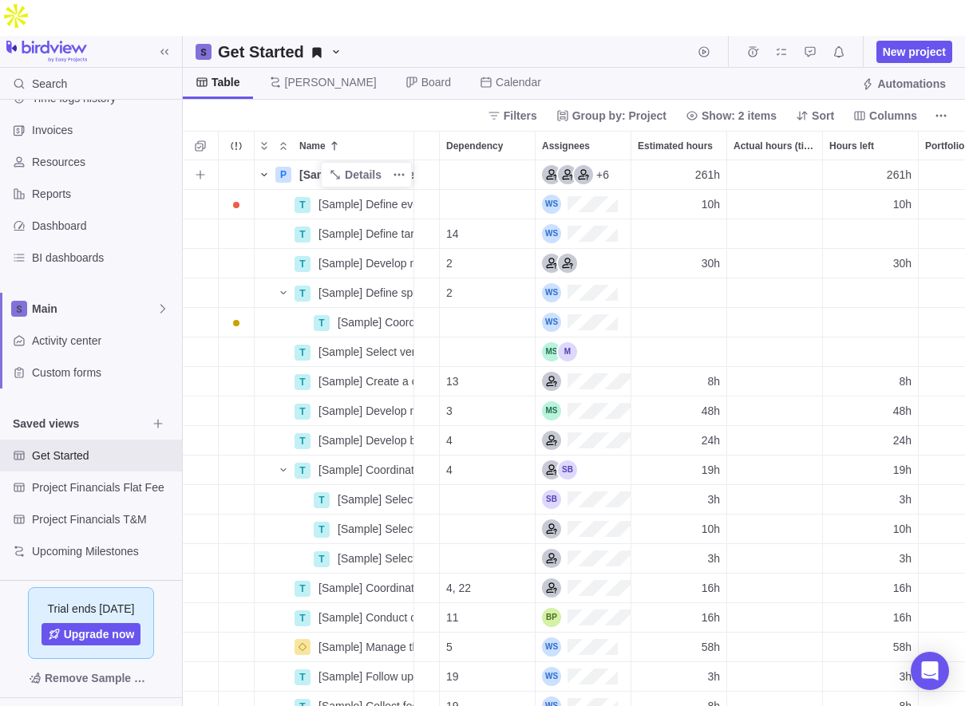
click at [266, 168] on icon "Name" at bounding box center [264, 174] width 13 height 13
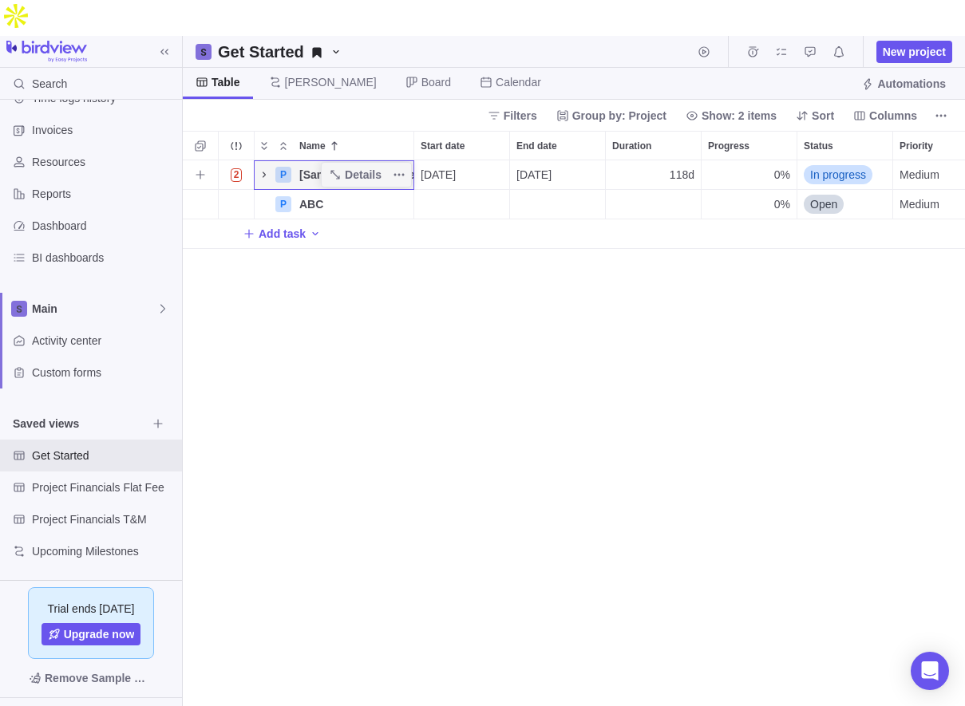
click at [266, 168] on icon "Name" at bounding box center [264, 174] width 13 height 13
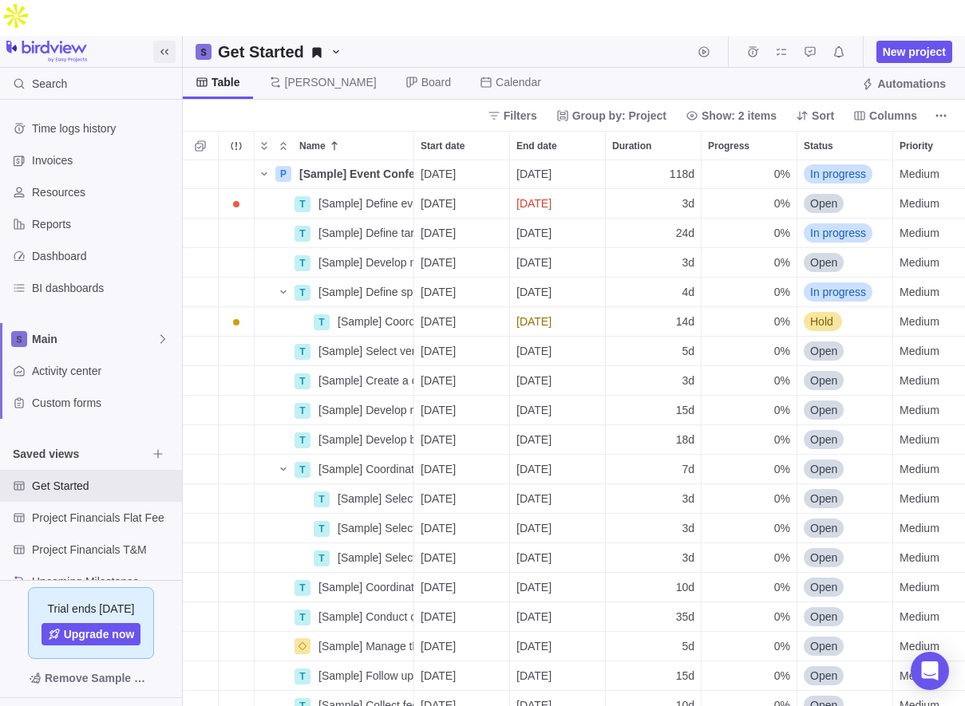
click at [161, 45] on icon at bounding box center [164, 51] width 13 height 13
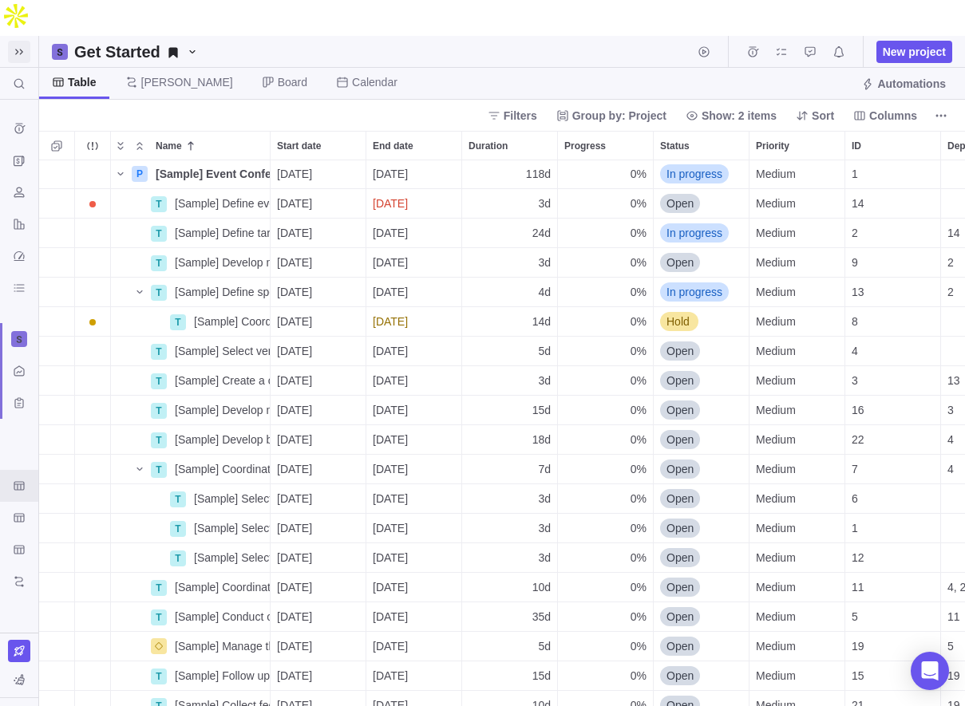
click at [28, 41] on span at bounding box center [19, 52] width 22 height 22
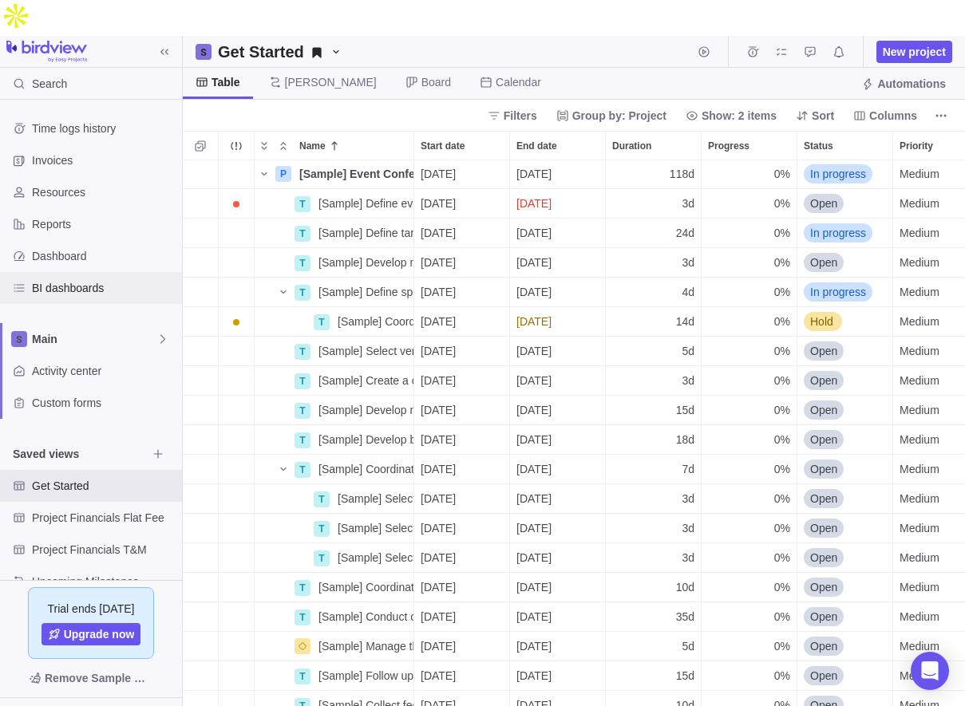
click at [96, 280] on span "BI dashboards" at bounding box center [104, 288] width 144 height 16
